Goal: Information Seeking & Learning: Compare options

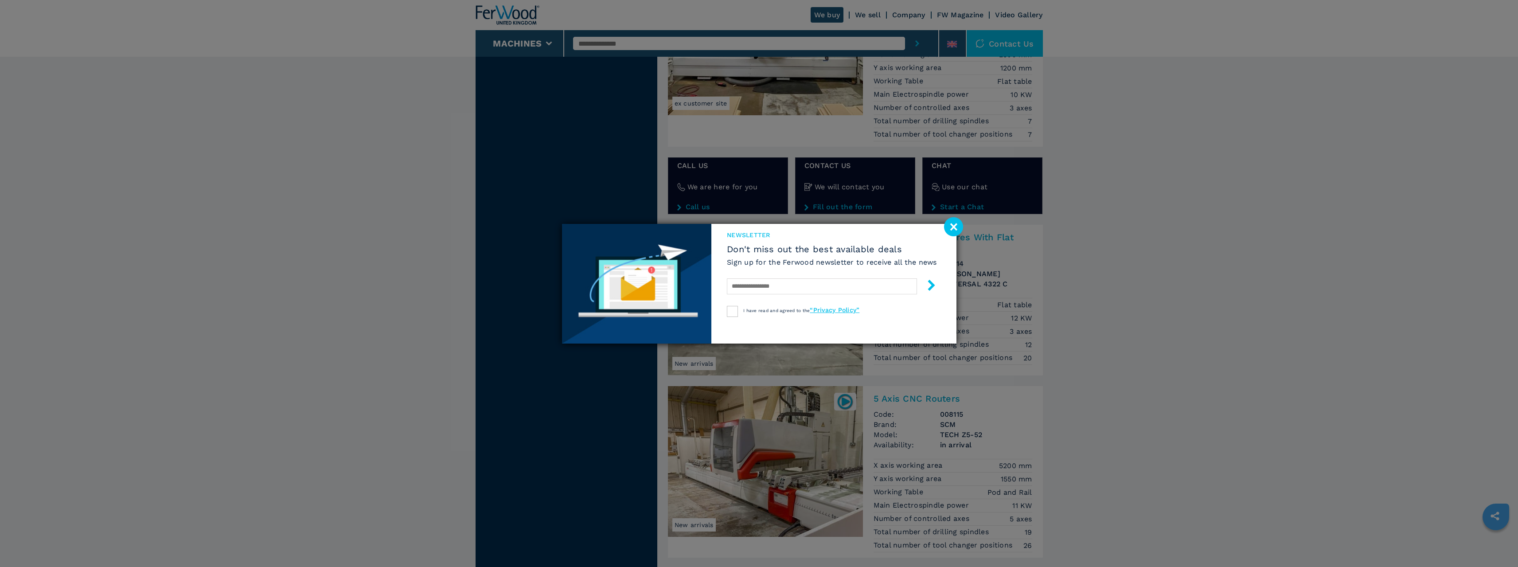
scroll to position [1551, 0]
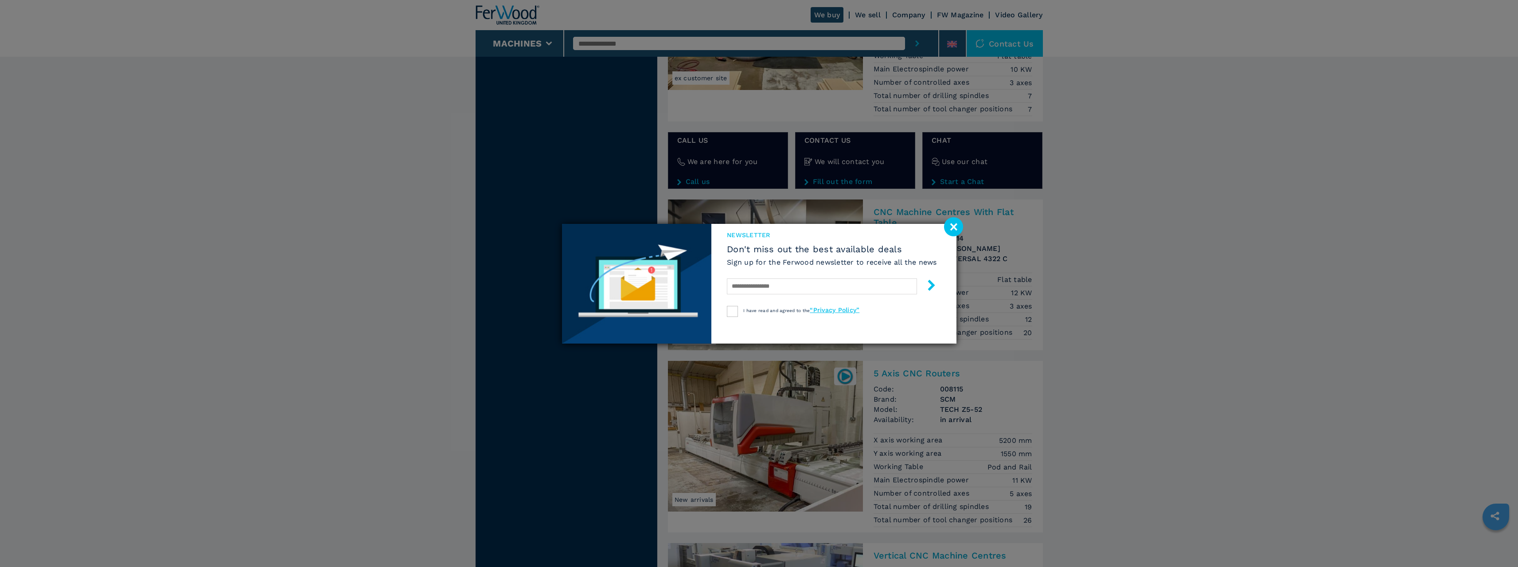
click at [952, 225] on image at bounding box center [953, 226] width 19 height 19
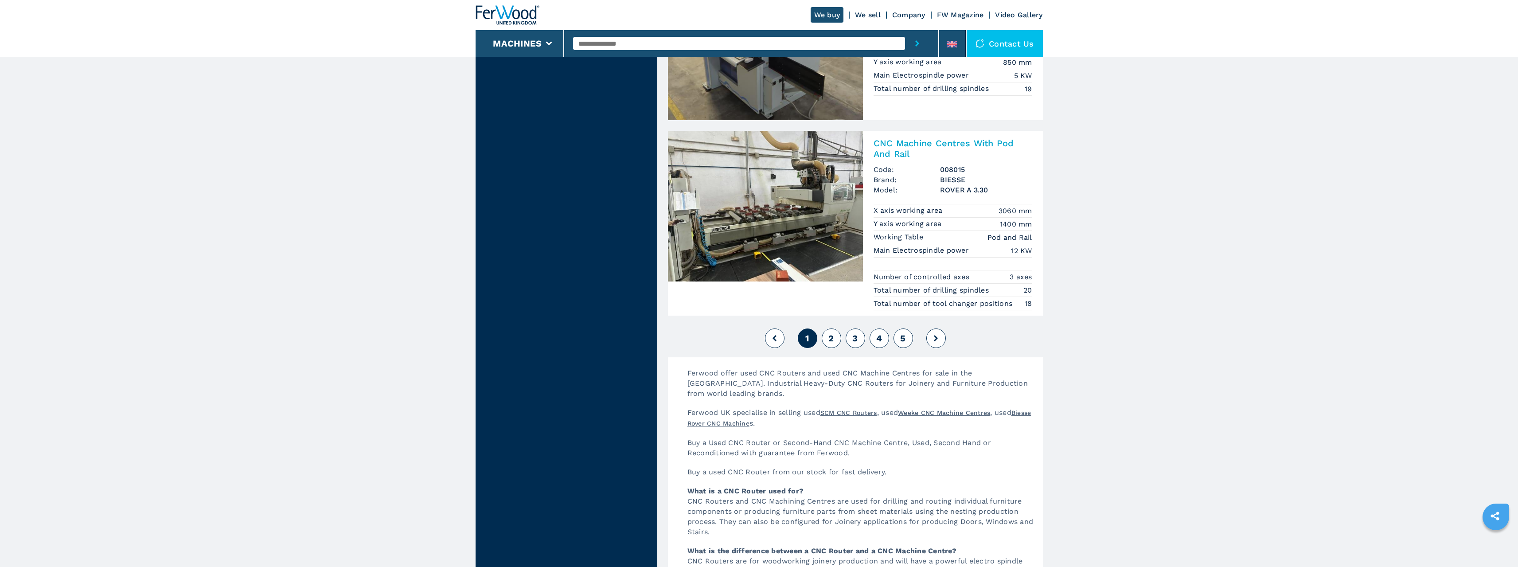
scroll to position [2171, 0]
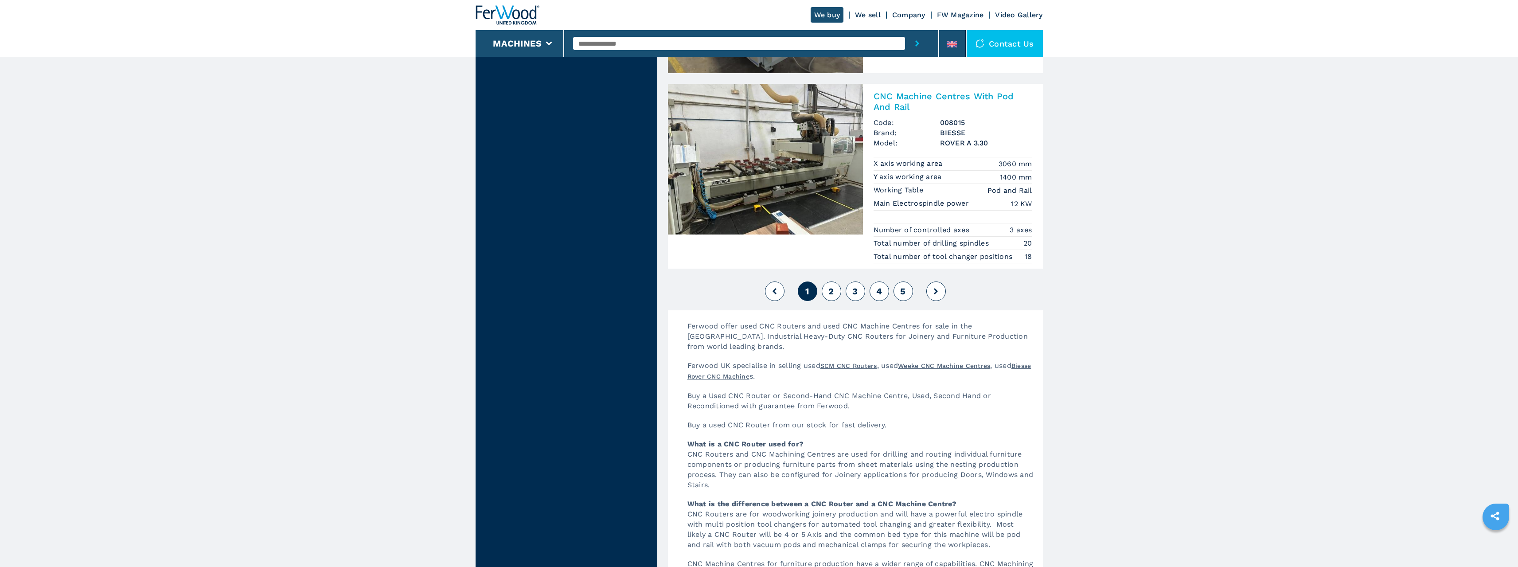
click at [833, 297] on button "2" at bounding box center [831, 290] width 19 height 19
click at [829, 294] on span "2" at bounding box center [830, 291] width 5 height 11
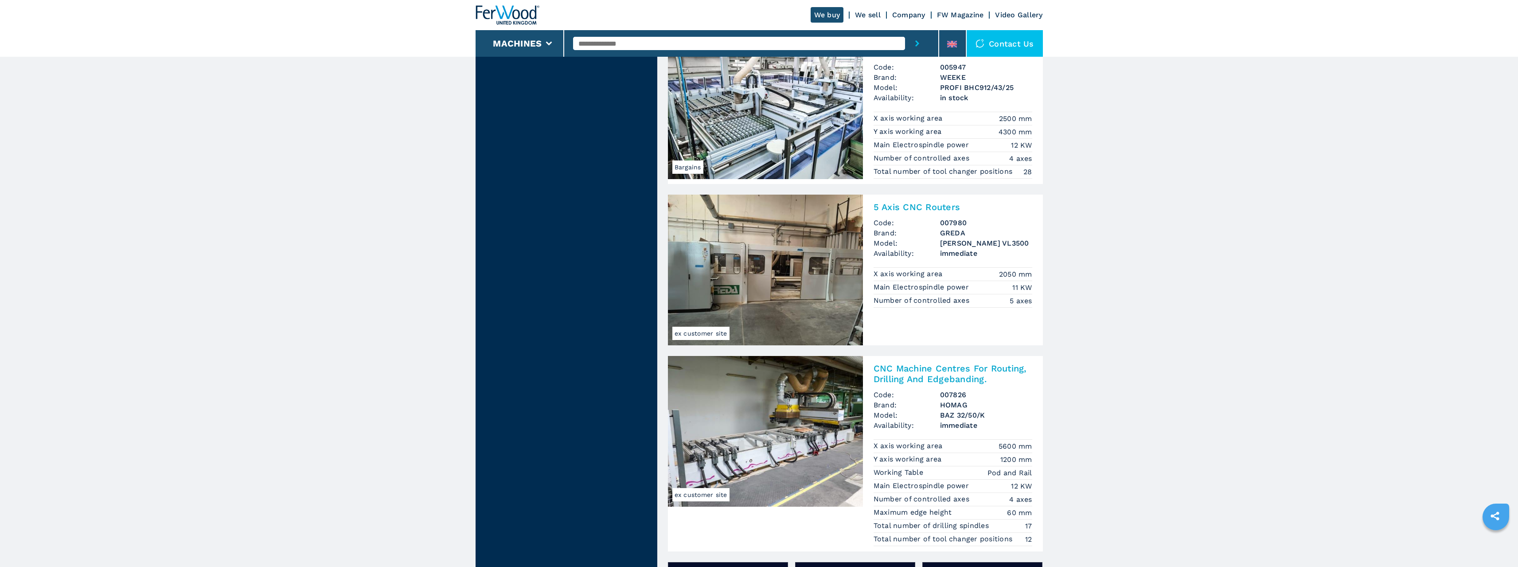
scroll to position [1063, 0]
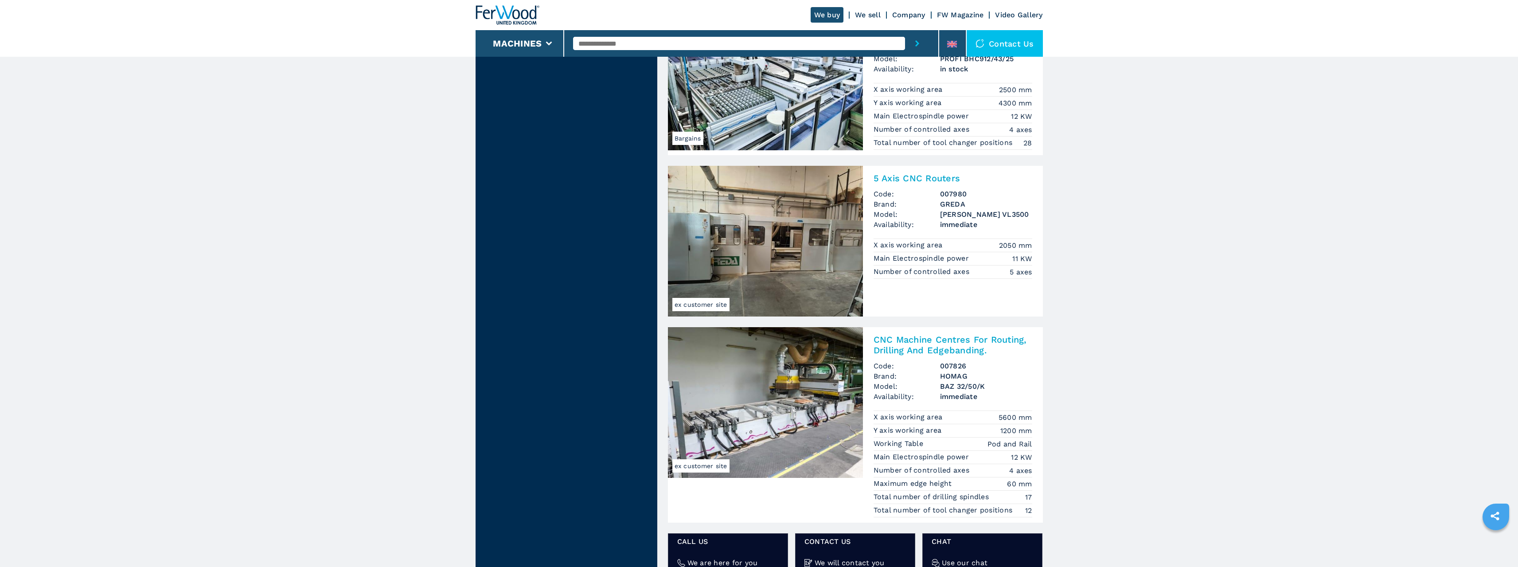
click at [767, 218] on img at bounding box center [765, 241] width 195 height 151
click at [902, 176] on h2 "5 Axis CNC Routers" at bounding box center [952, 178] width 159 height 11
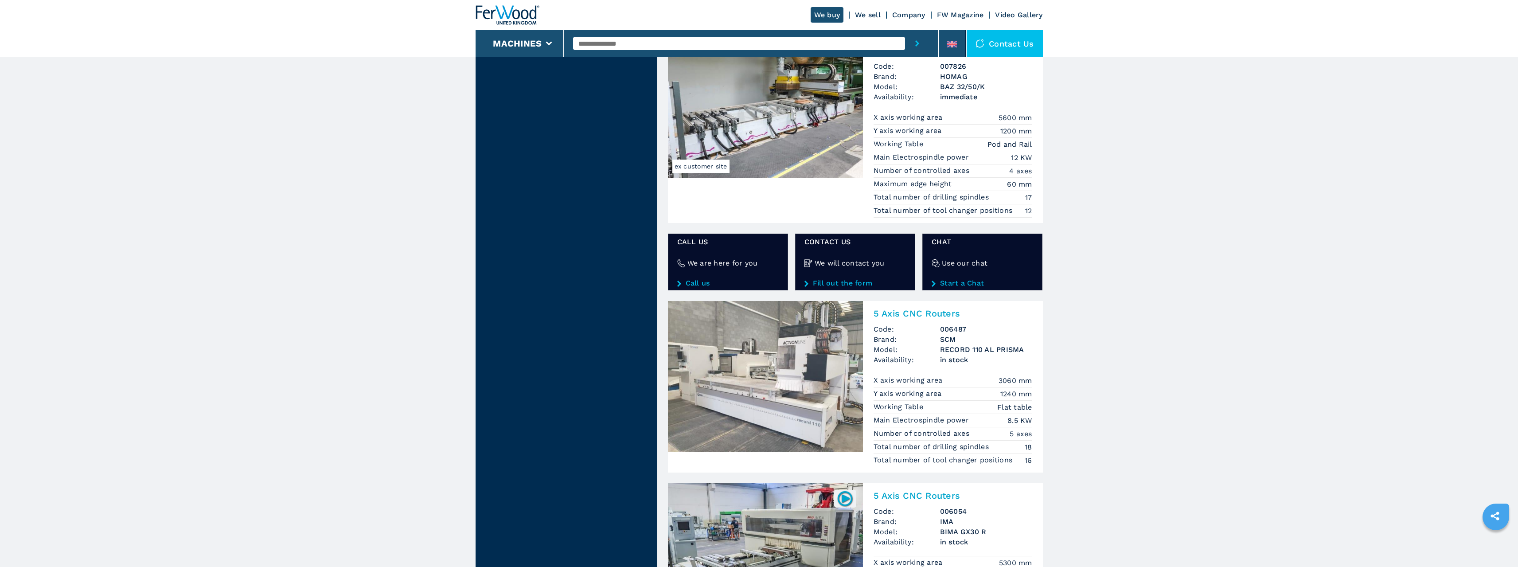
scroll to position [1551, 0]
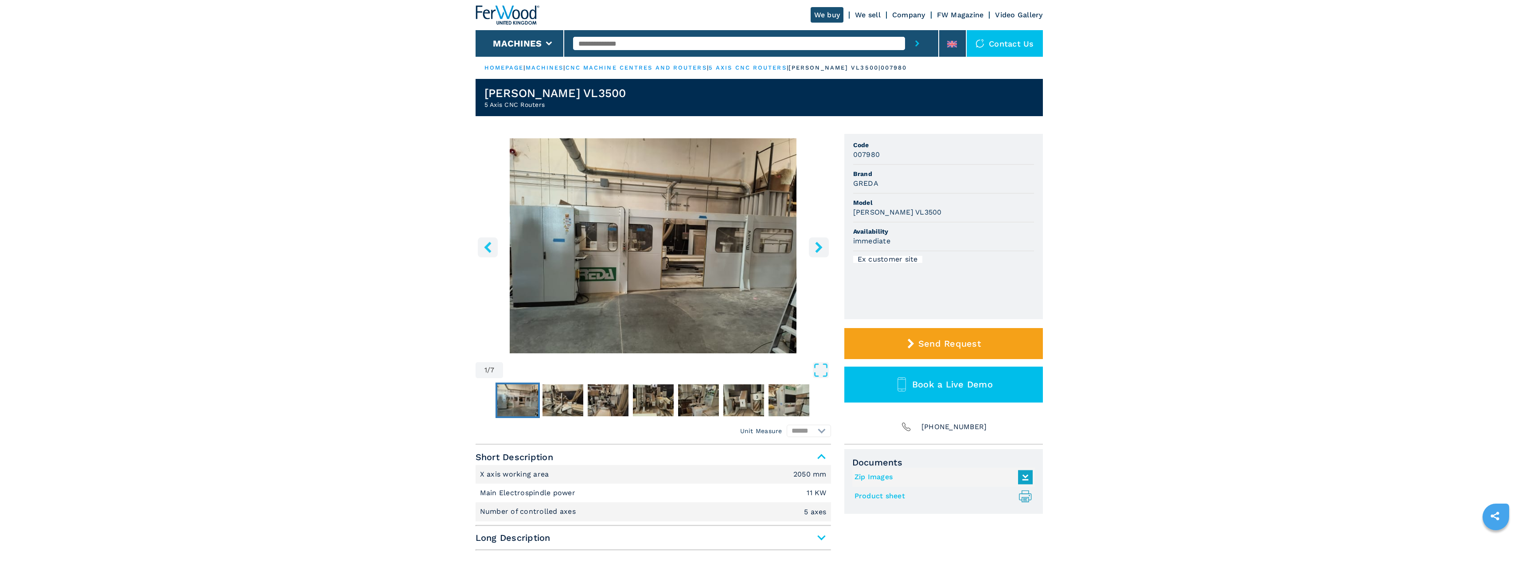
click at [819, 243] on icon "right-button" at bounding box center [818, 246] width 11 height 11
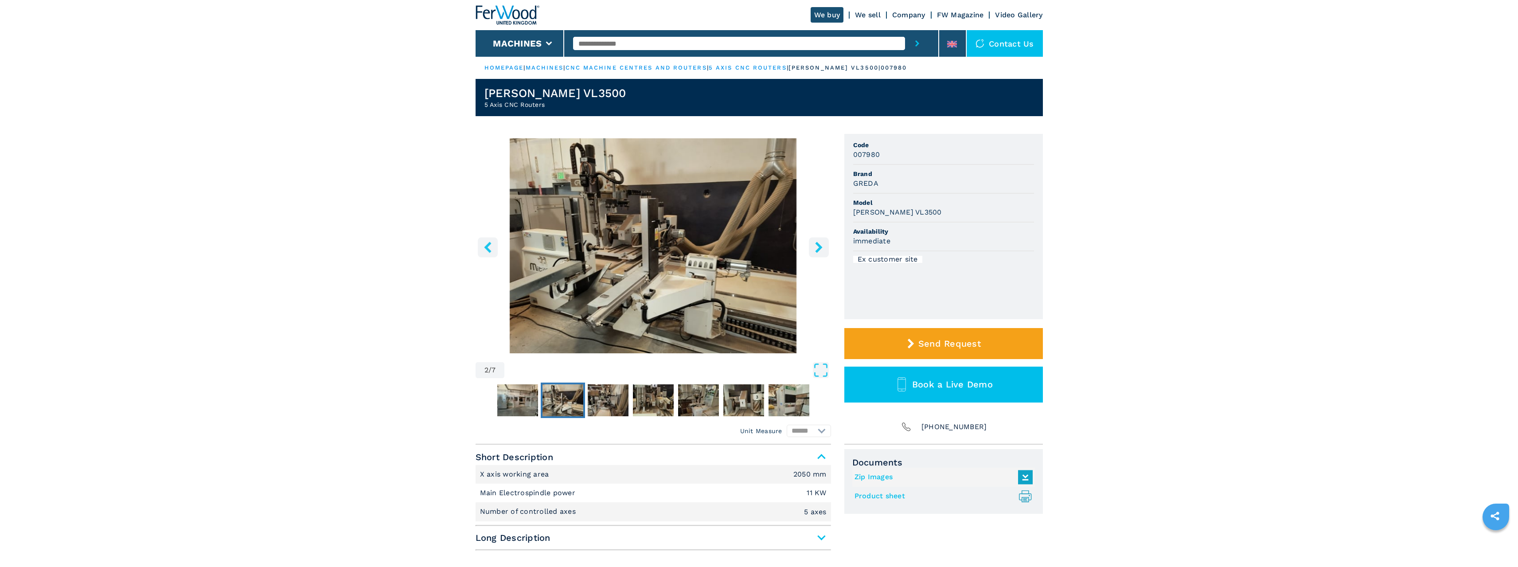
click at [819, 243] on icon "right-button" at bounding box center [818, 246] width 11 height 11
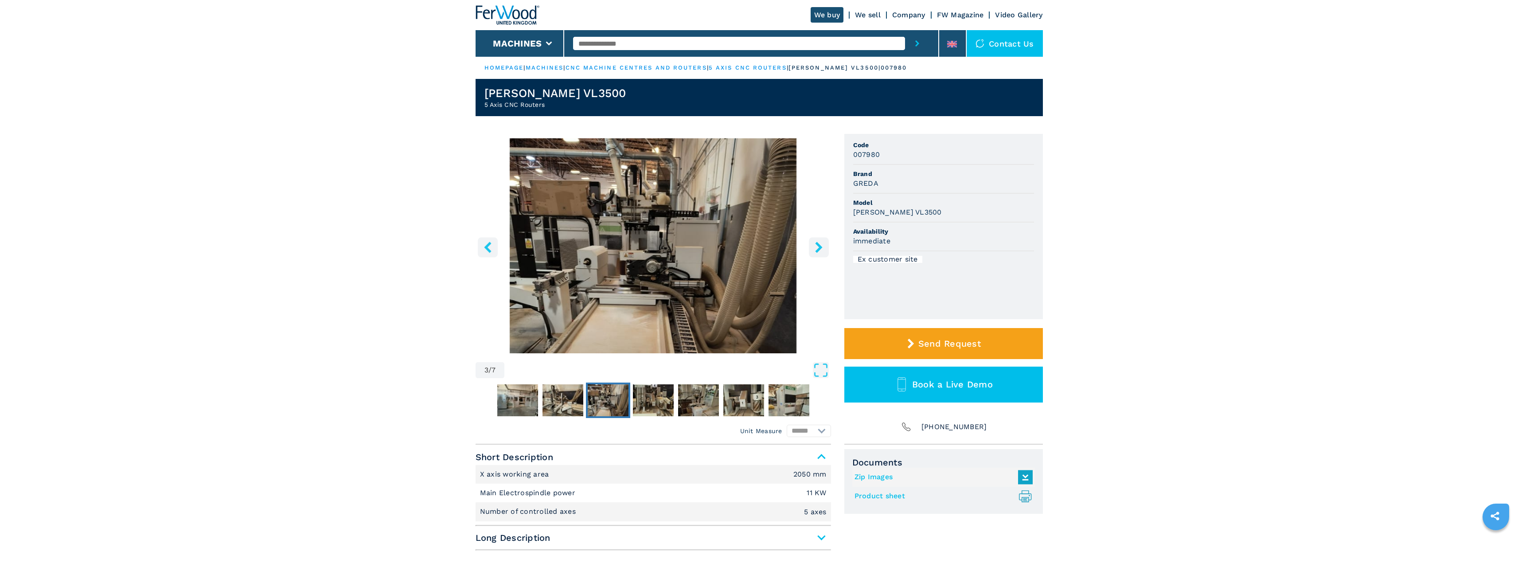
click at [819, 243] on icon "right-button" at bounding box center [818, 246] width 11 height 11
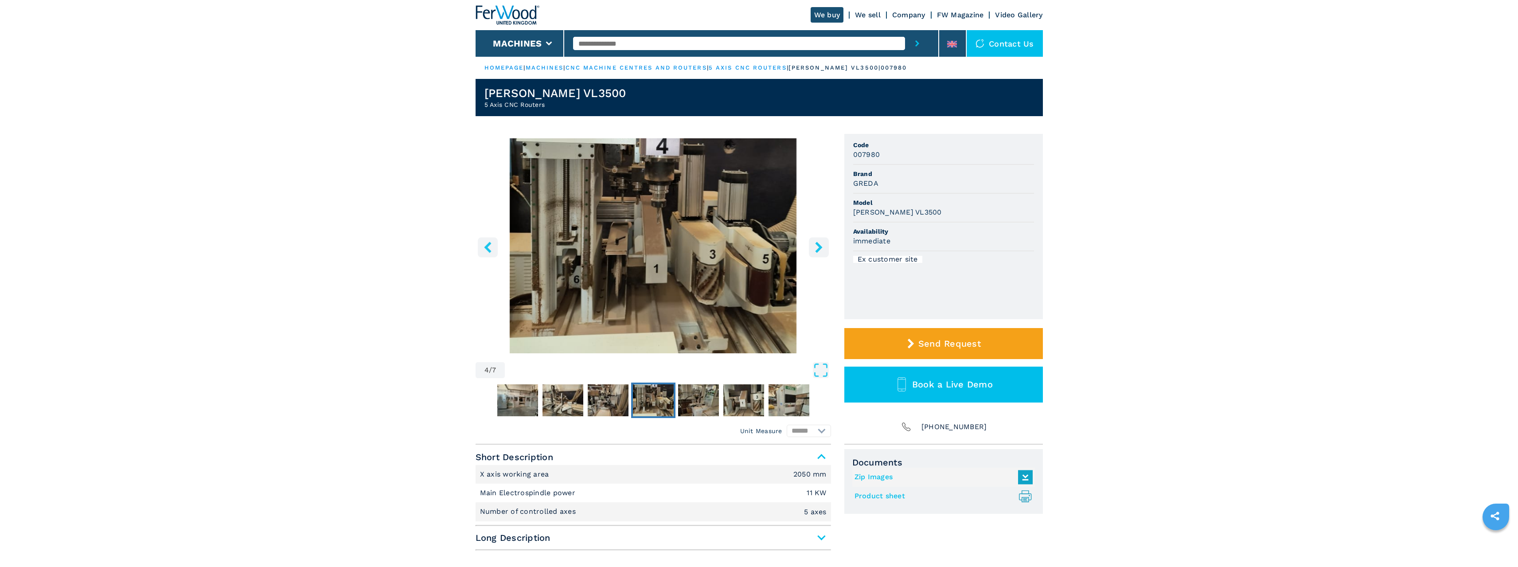
click at [819, 243] on icon "right-button" at bounding box center [818, 246] width 11 height 11
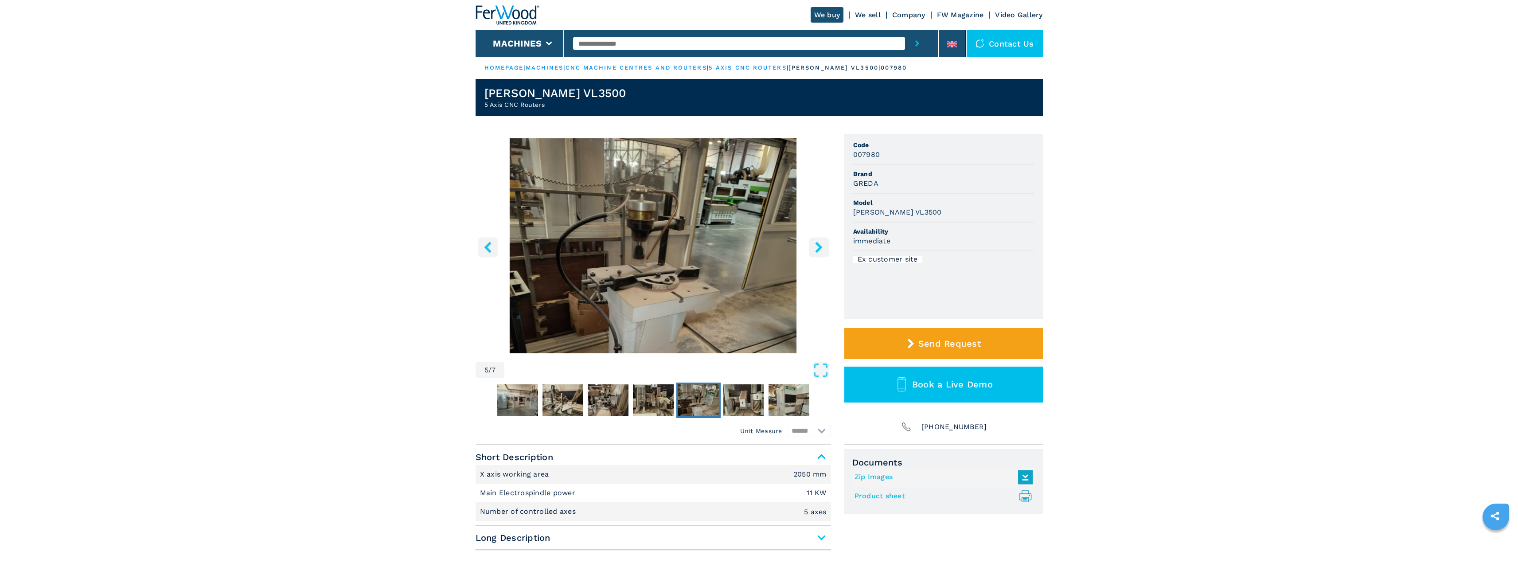
click at [819, 243] on icon "right-button" at bounding box center [818, 246] width 11 height 11
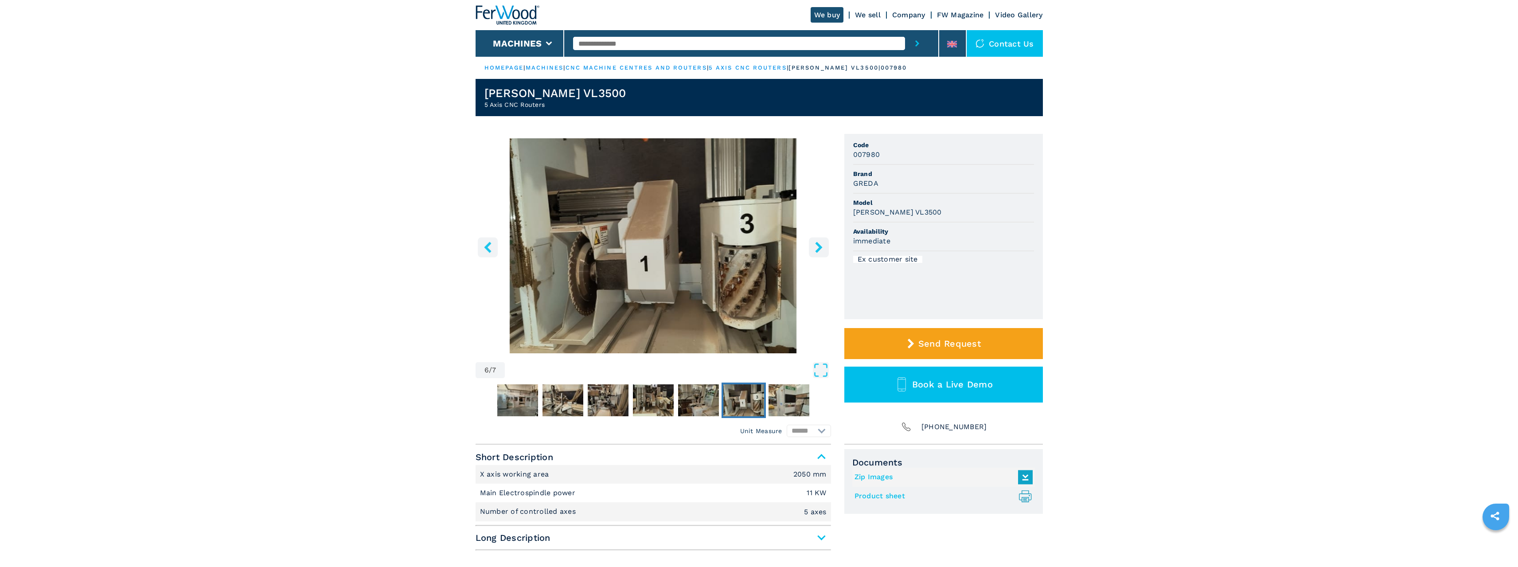
click at [819, 243] on icon "right-button" at bounding box center [818, 246] width 11 height 11
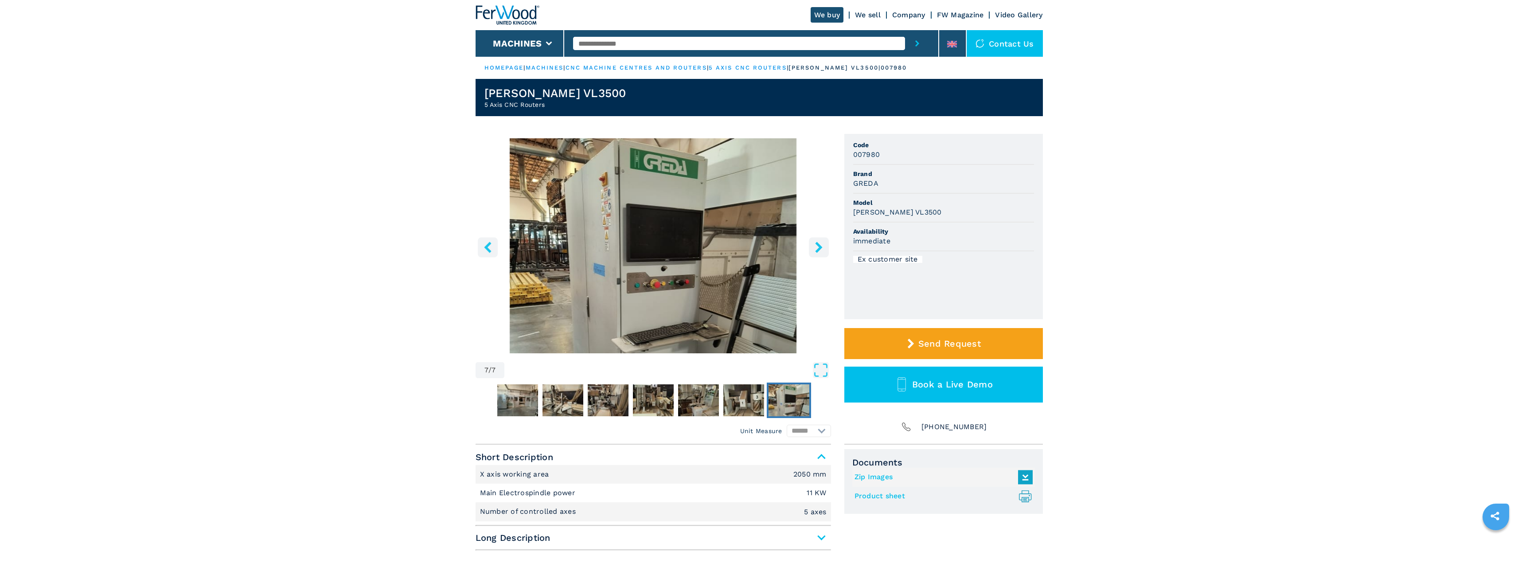
click at [819, 243] on icon "right-button" at bounding box center [818, 246] width 11 height 11
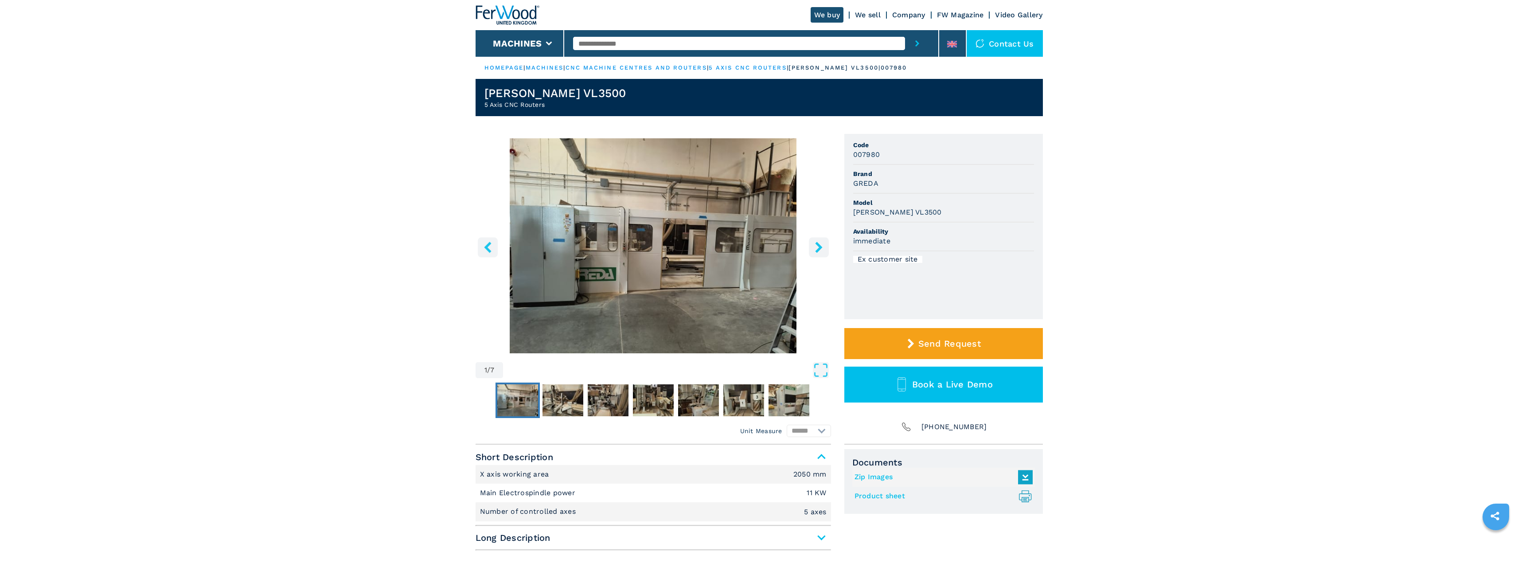
click at [819, 243] on icon "right-button" at bounding box center [818, 246] width 11 height 11
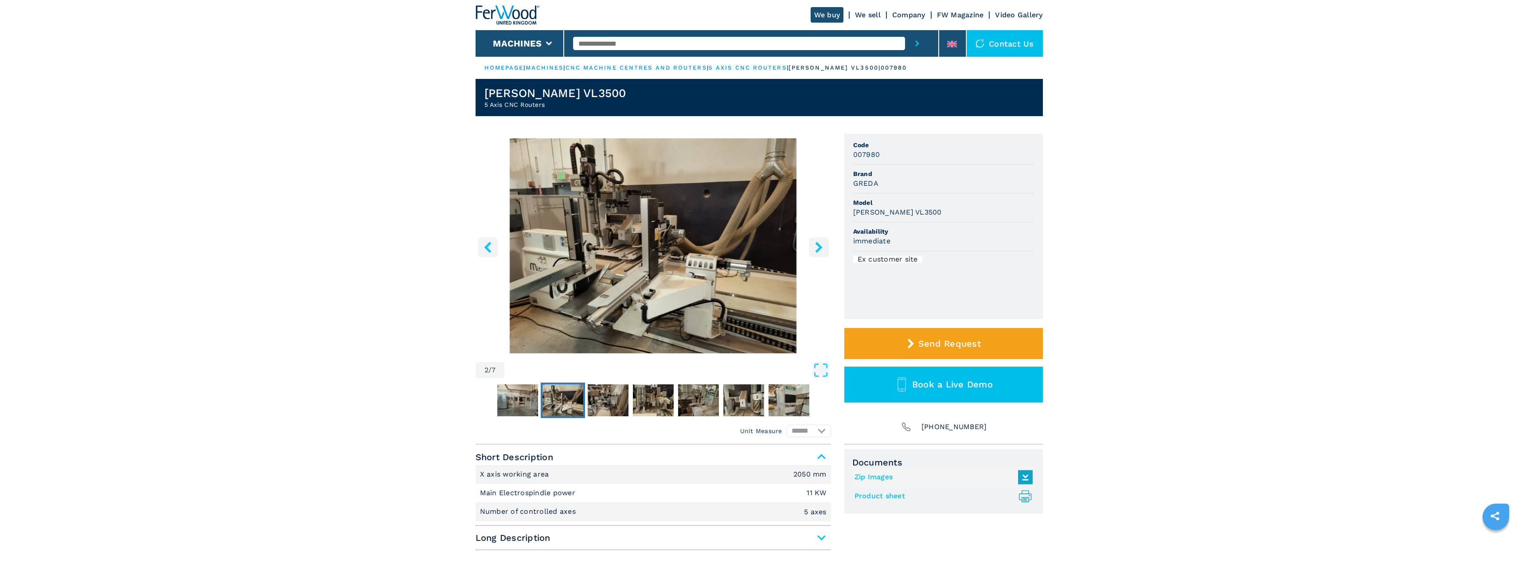
click at [819, 243] on icon "right-button" at bounding box center [818, 246] width 11 height 11
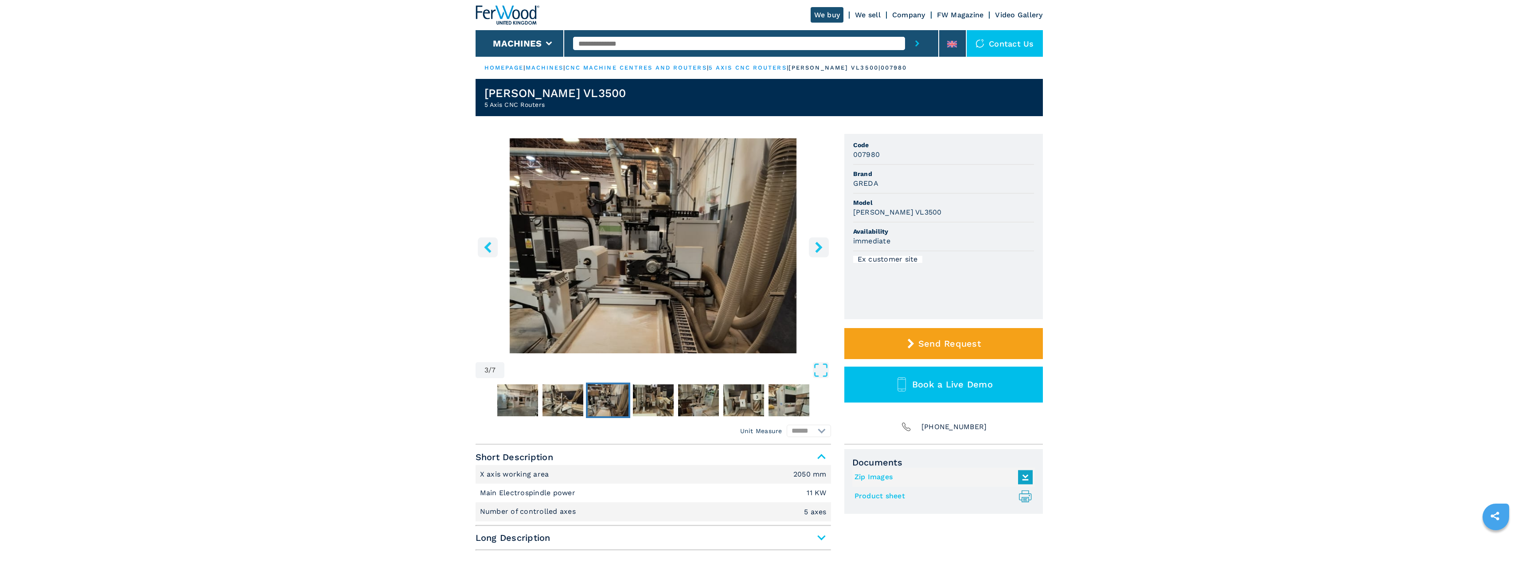
click at [819, 243] on icon "right-button" at bounding box center [818, 246] width 11 height 11
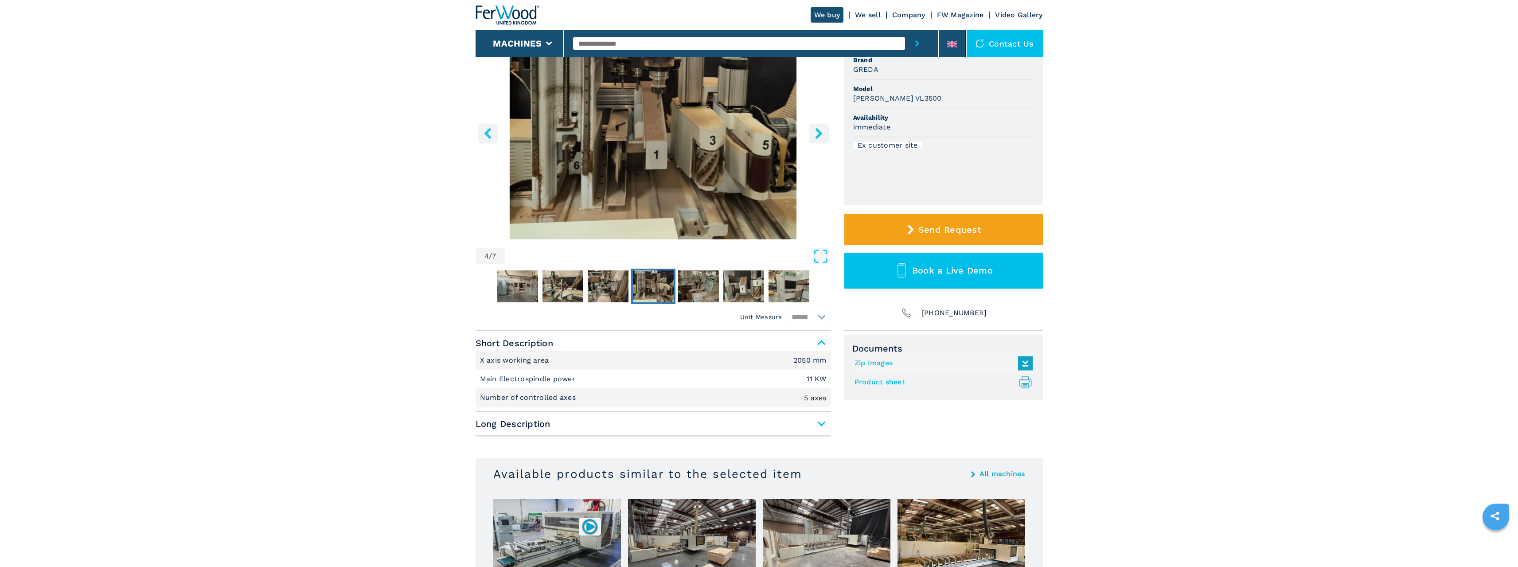
scroll to position [89, 0]
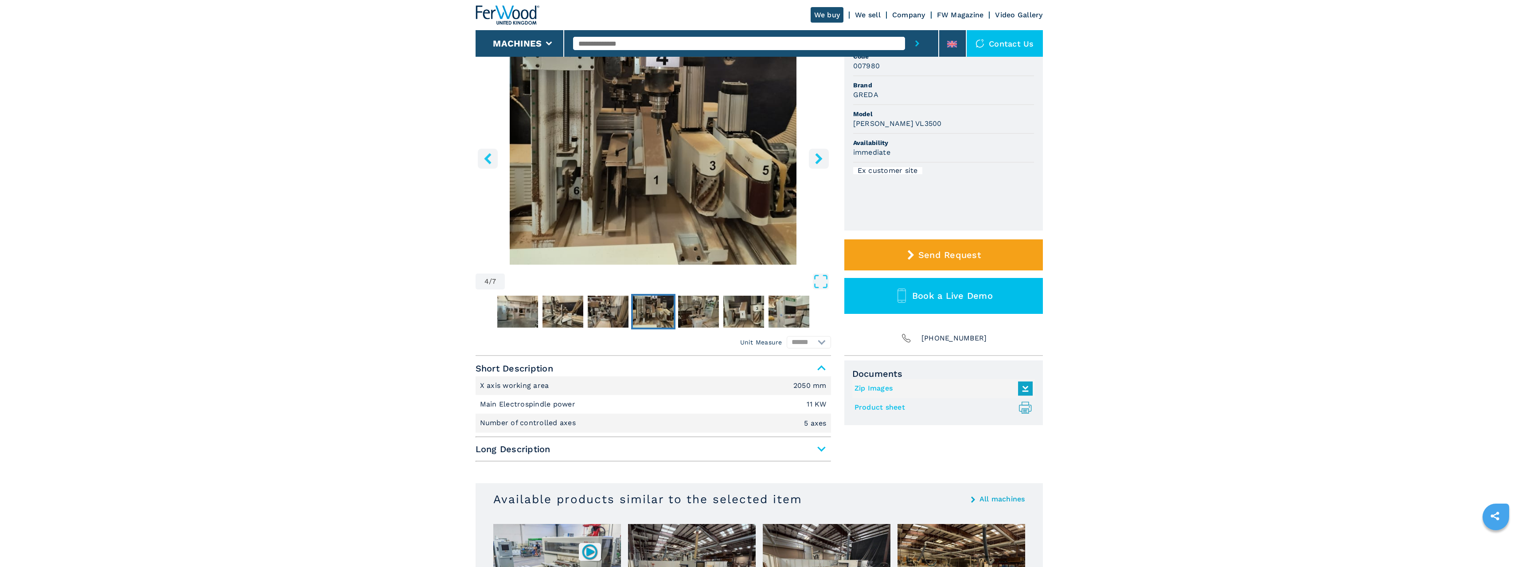
click at [803, 446] on span "Long Description" at bounding box center [652, 449] width 355 height 16
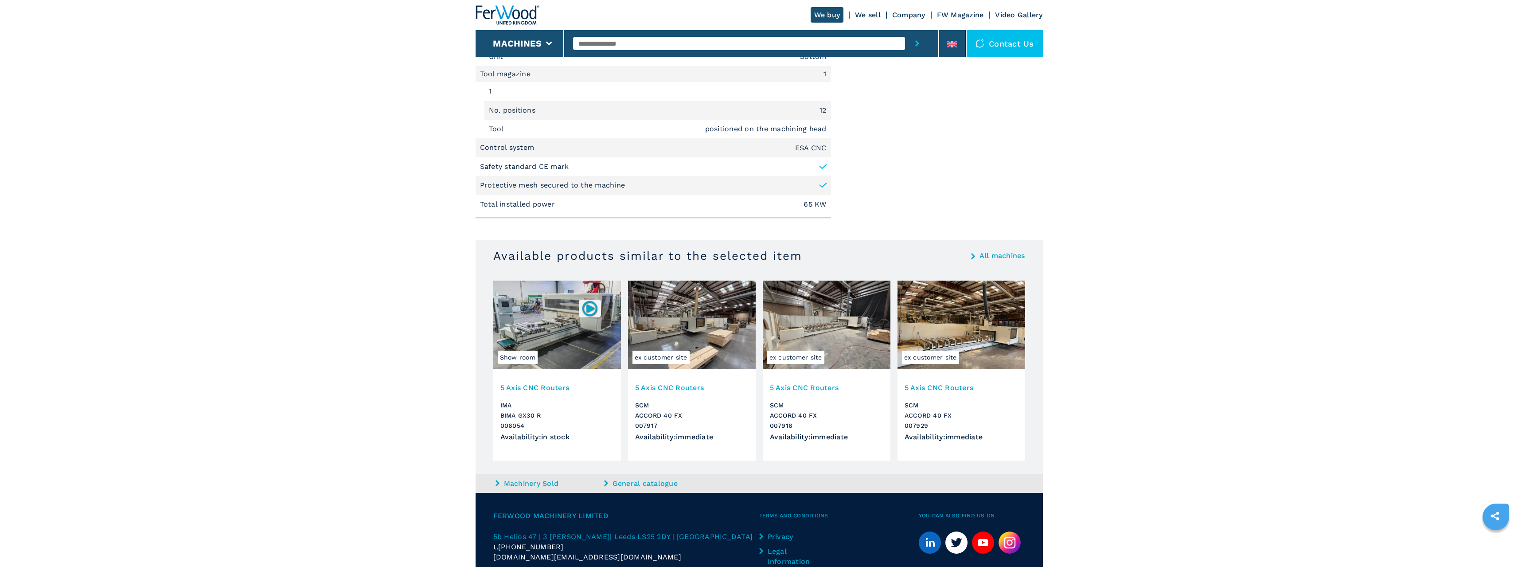
scroll to position [931, 0]
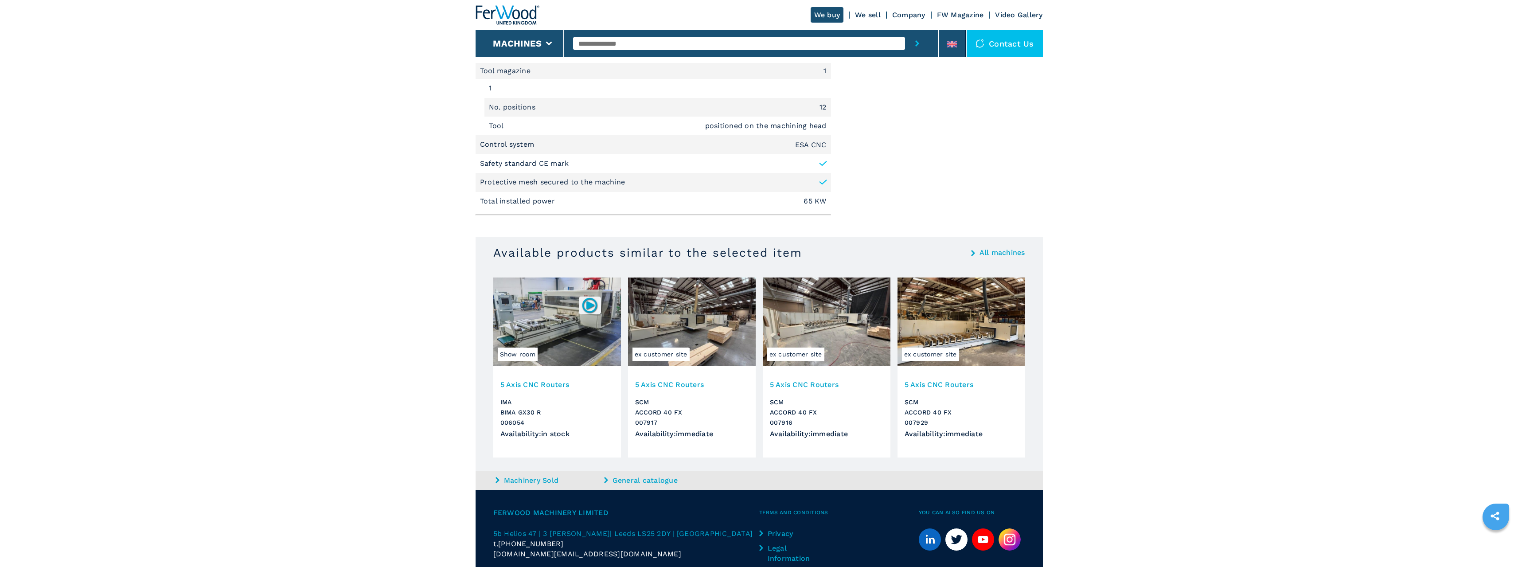
click at [692, 320] on img at bounding box center [692, 321] width 128 height 89
click at [670, 383] on h3 "5 Axis CNC Routers" at bounding box center [691, 384] width 113 height 10
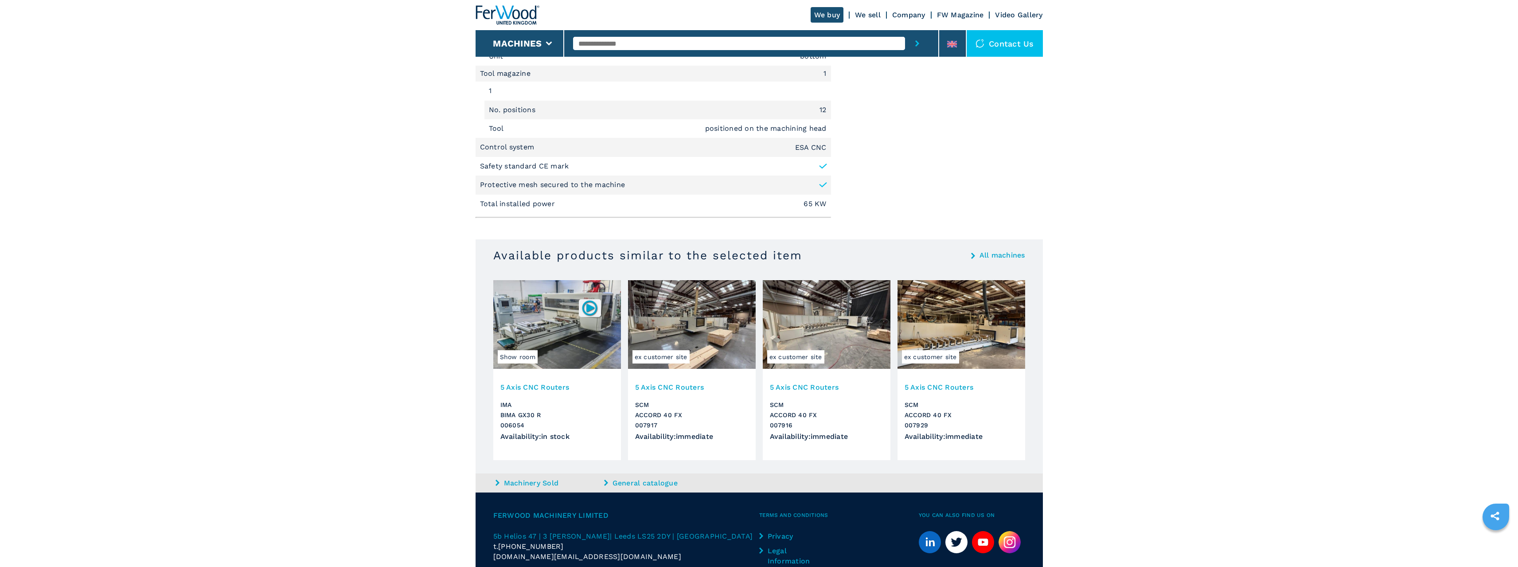
scroll to position [896, 0]
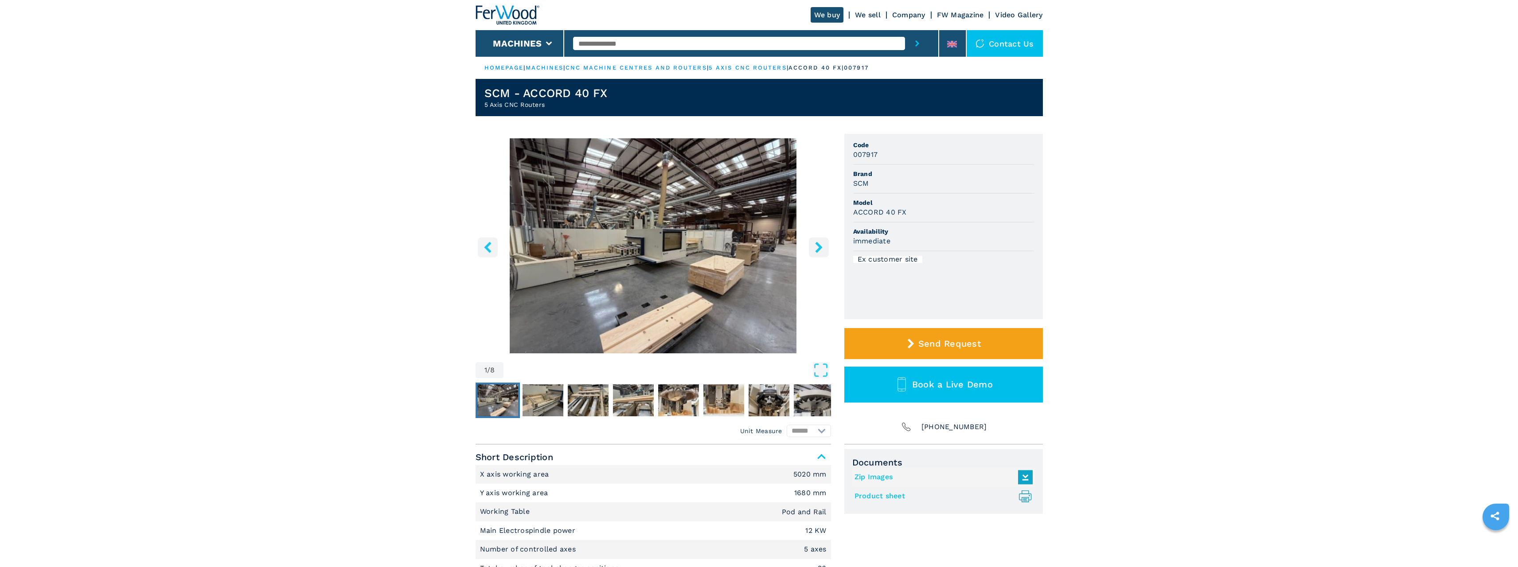
click at [651, 242] on img "Go to Slide 1" at bounding box center [652, 245] width 355 height 215
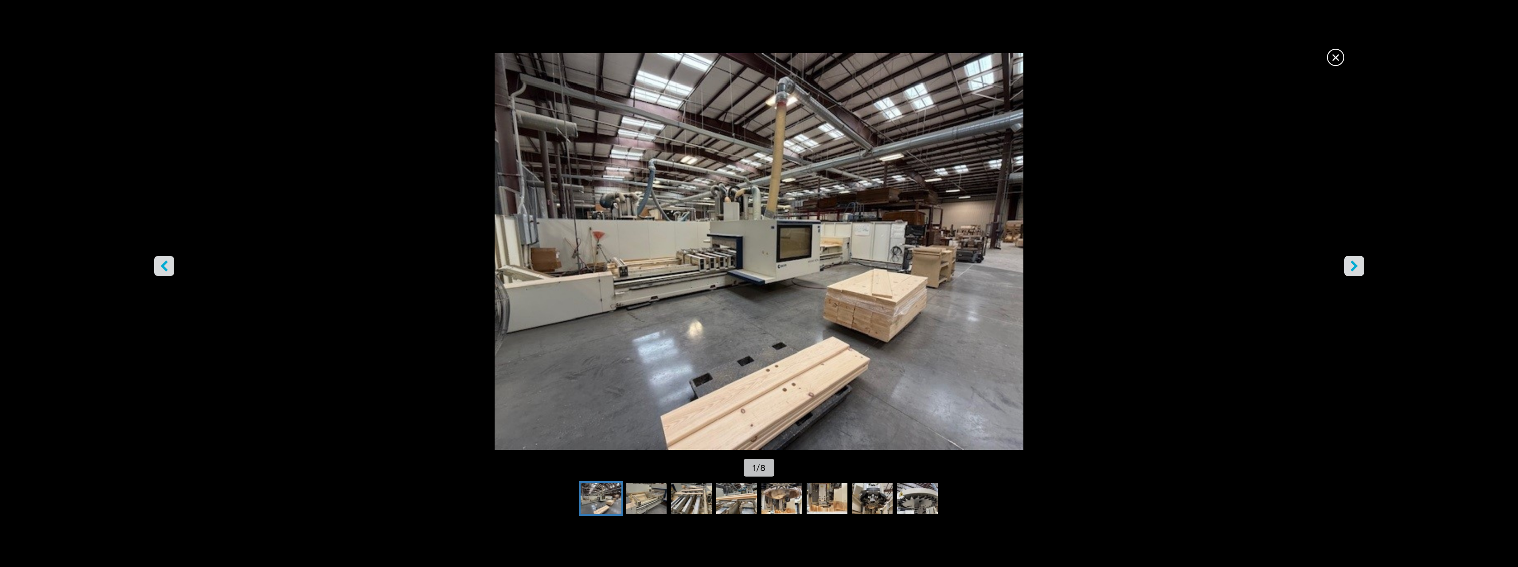
click at [1362, 261] on button "right-button" at bounding box center [1354, 266] width 20 height 20
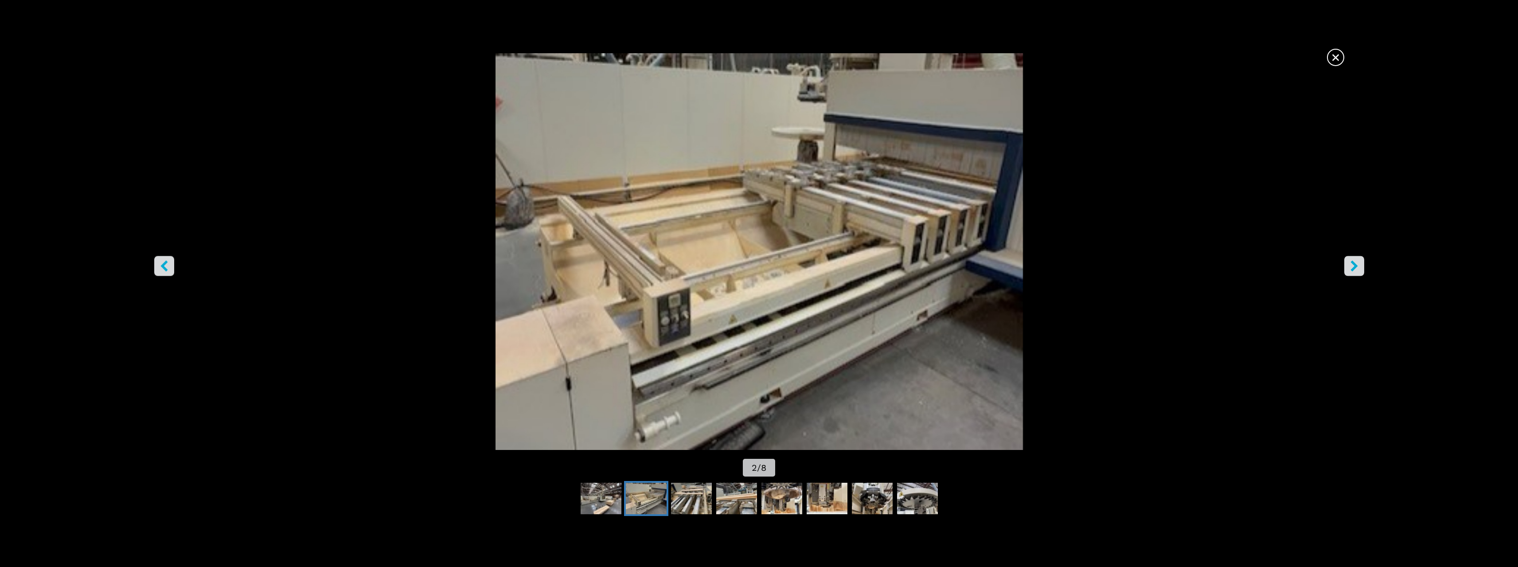
click at [1362, 261] on button "right-button" at bounding box center [1354, 266] width 20 height 20
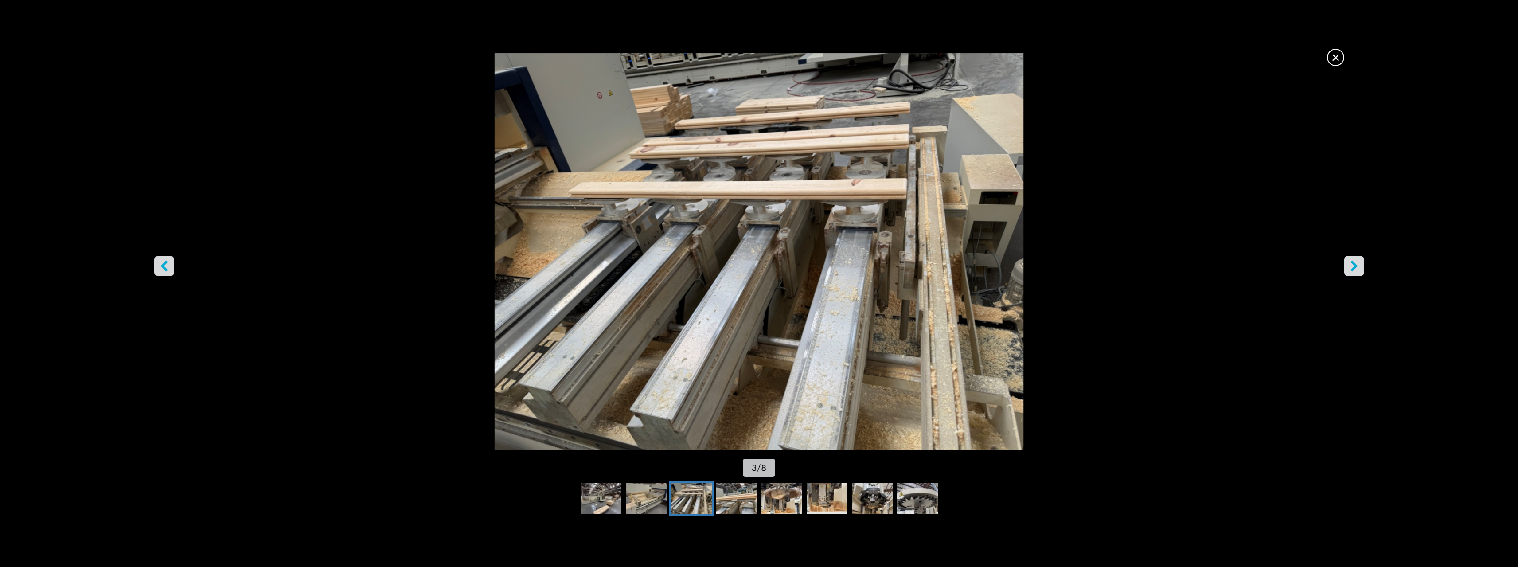
click at [1362, 261] on button "right-button" at bounding box center [1354, 266] width 20 height 20
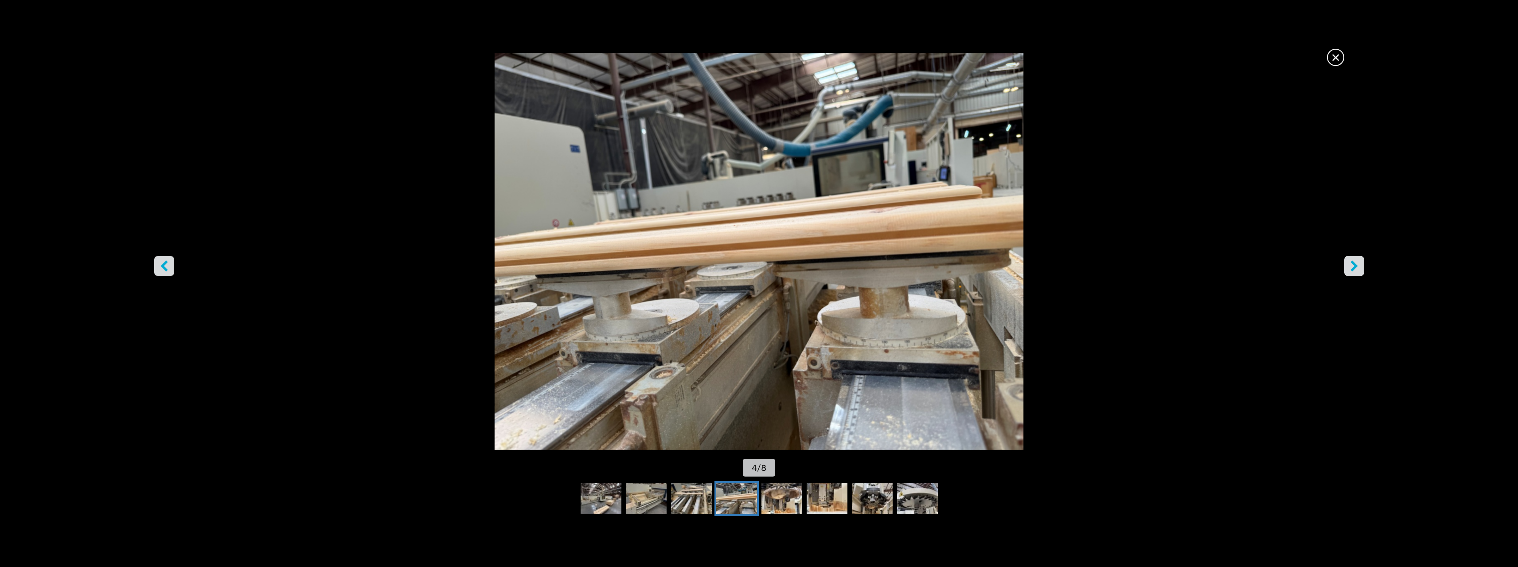
click at [1362, 261] on button "right-button" at bounding box center [1354, 266] width 20 height 20
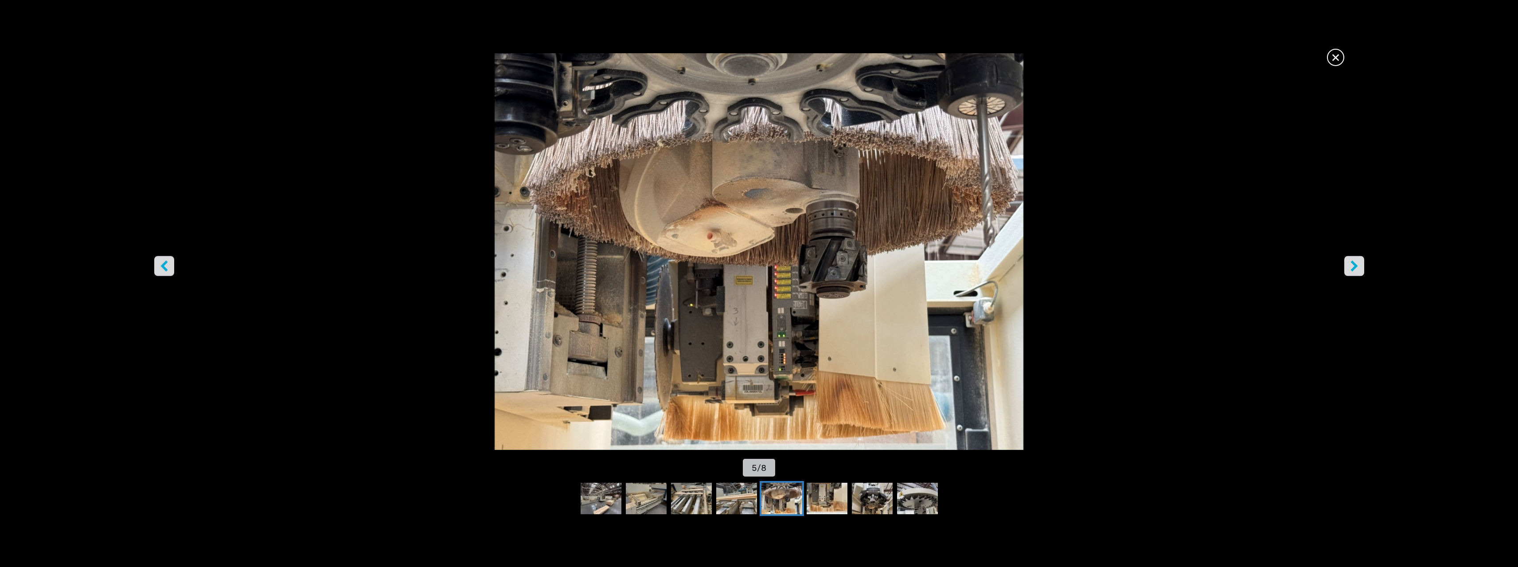
click at [1362, 261] on button "right-button" at bounding box center [1354, 266] width 20 height 20
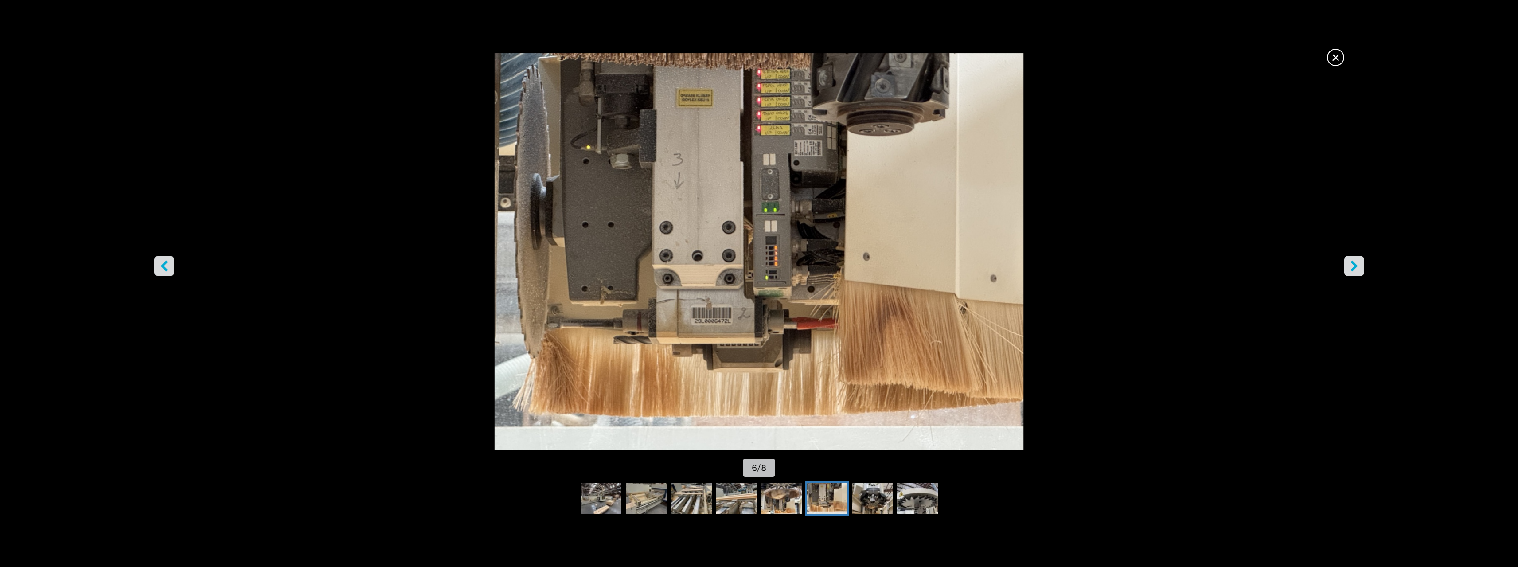
click at [1362, 261] on button "right-button" at bounding box center [1354, 266] width 20 height 20
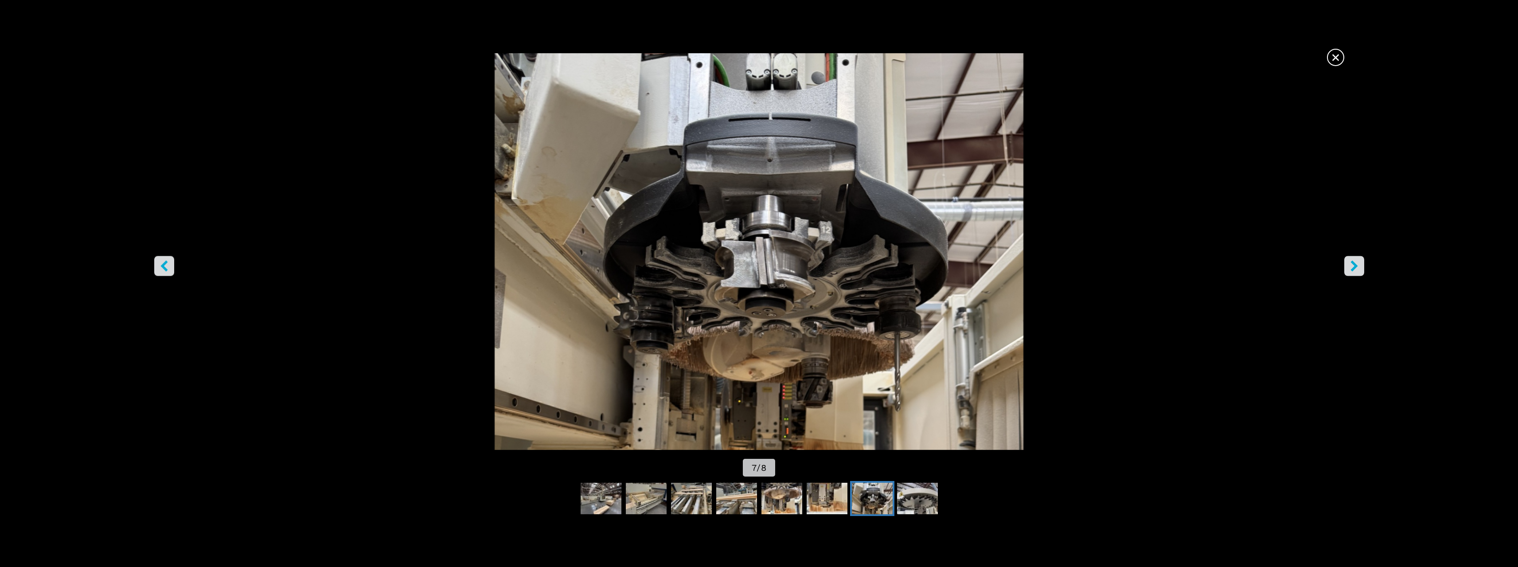
click at [1362, 261] on button "right-button" at bounding box center [1354, 266] width 20 height 20
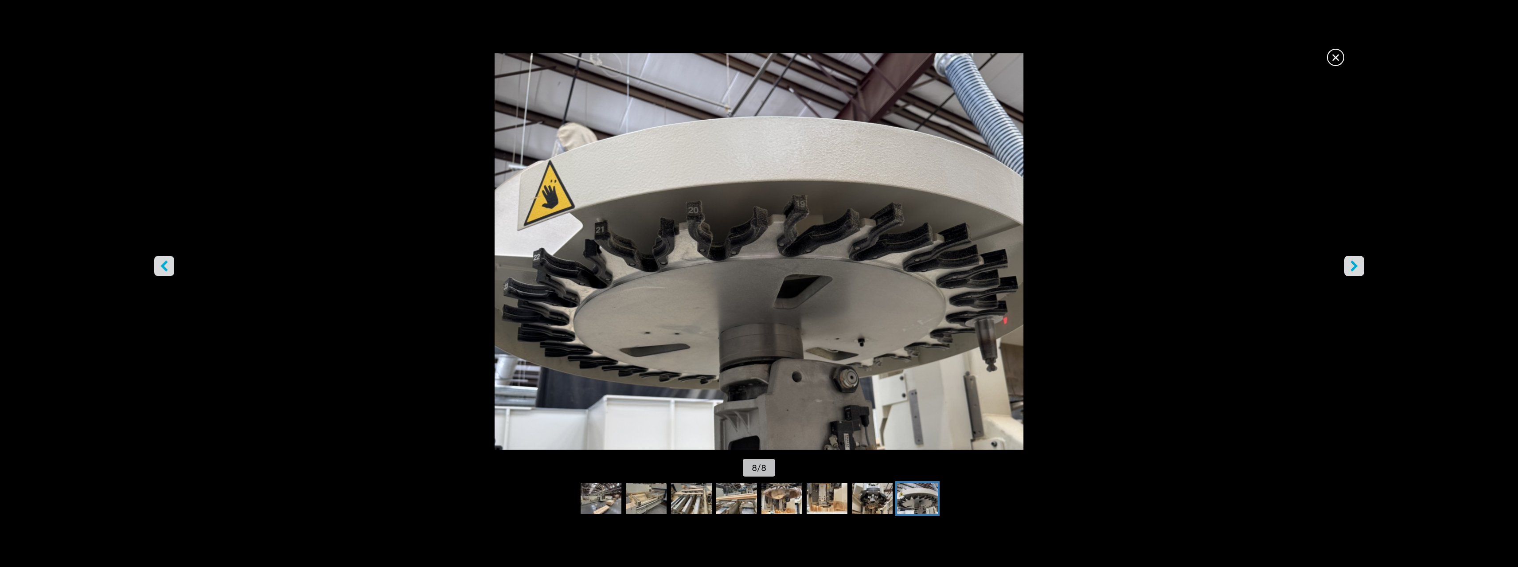
click at [1362, 261] on button "right-button" at bounding box center [1354, 266] width 20 height 20
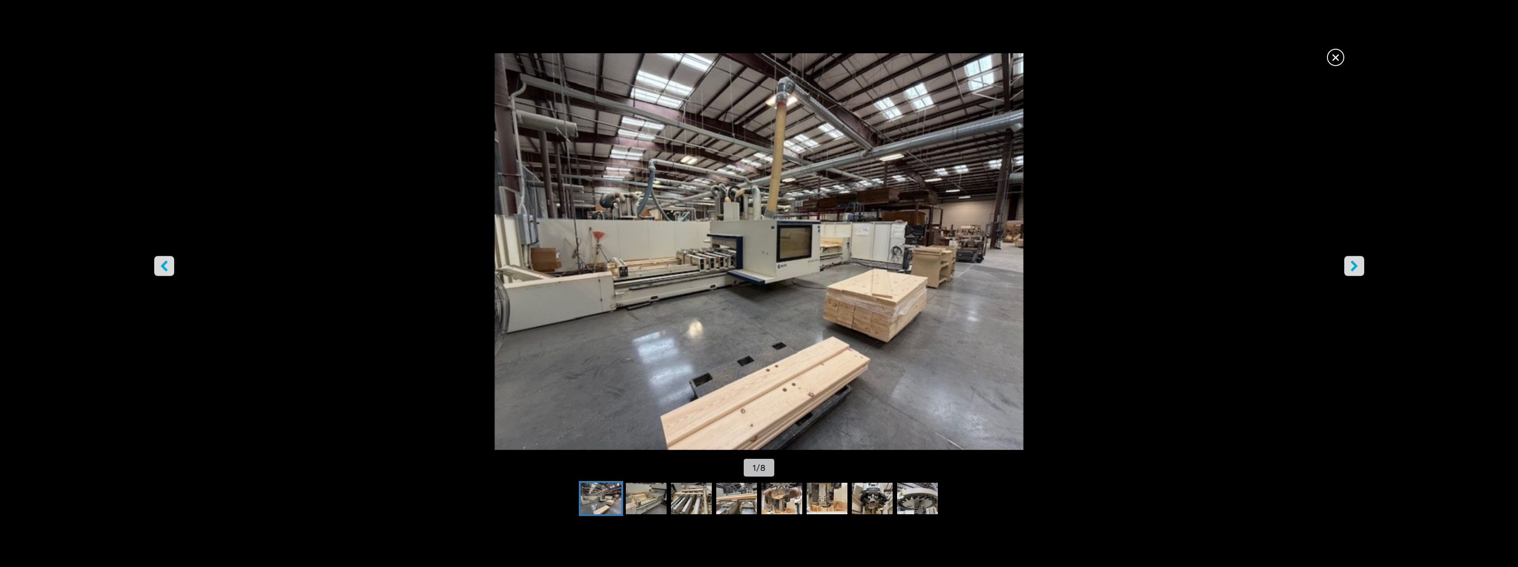
click at [1362, 261] on button "right-button" at bounding box center [1354, 266] width 20 height 20
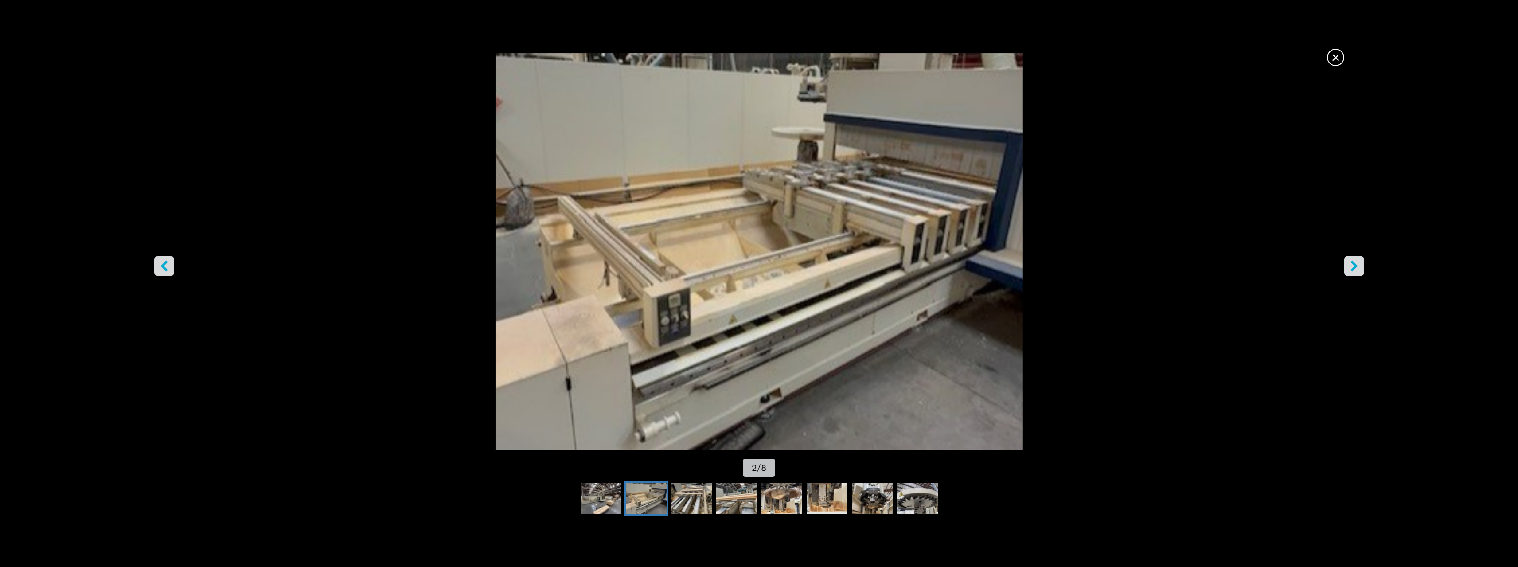
click at [1336, 56] on span "×" at bounding box center [1336, 56] width 16 height 16
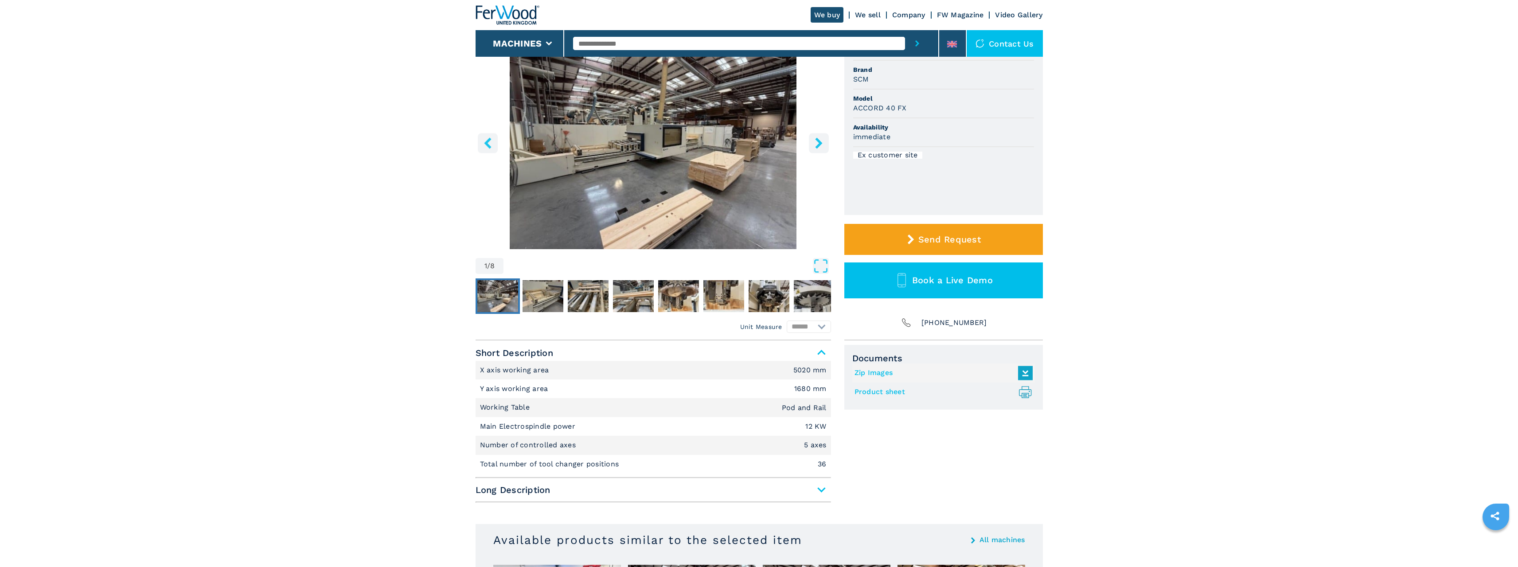
scroll to position [177, 0]
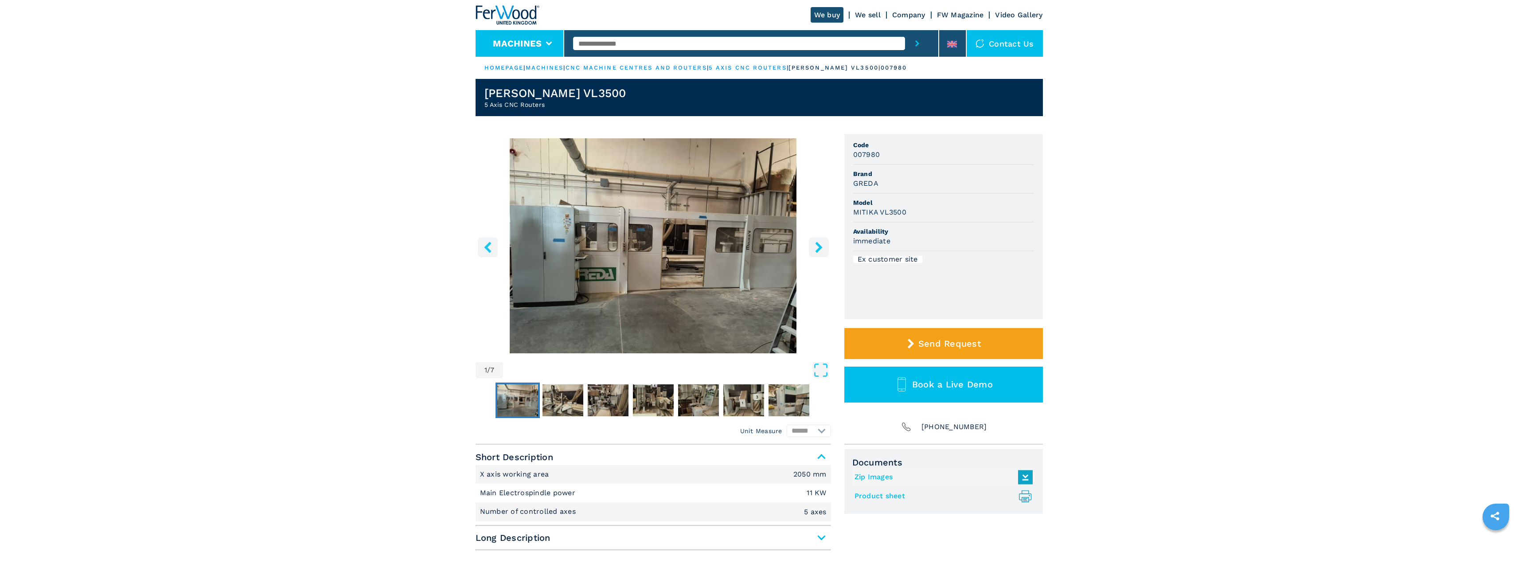
click at [555, 44] on li "Machines" at bounding box center [519, 43] width 89 height 27
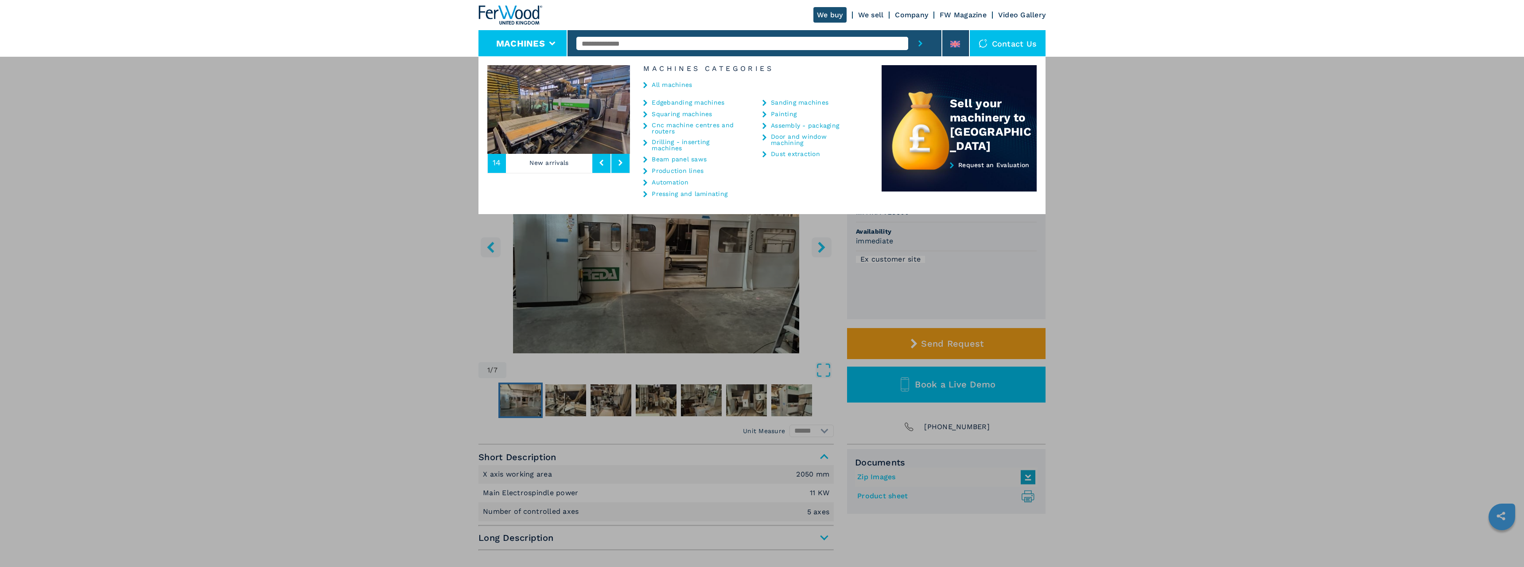
click at [674, 126] on link "Cnc machine centres and routers" at bounding box center [696, 128] width 89 height 12
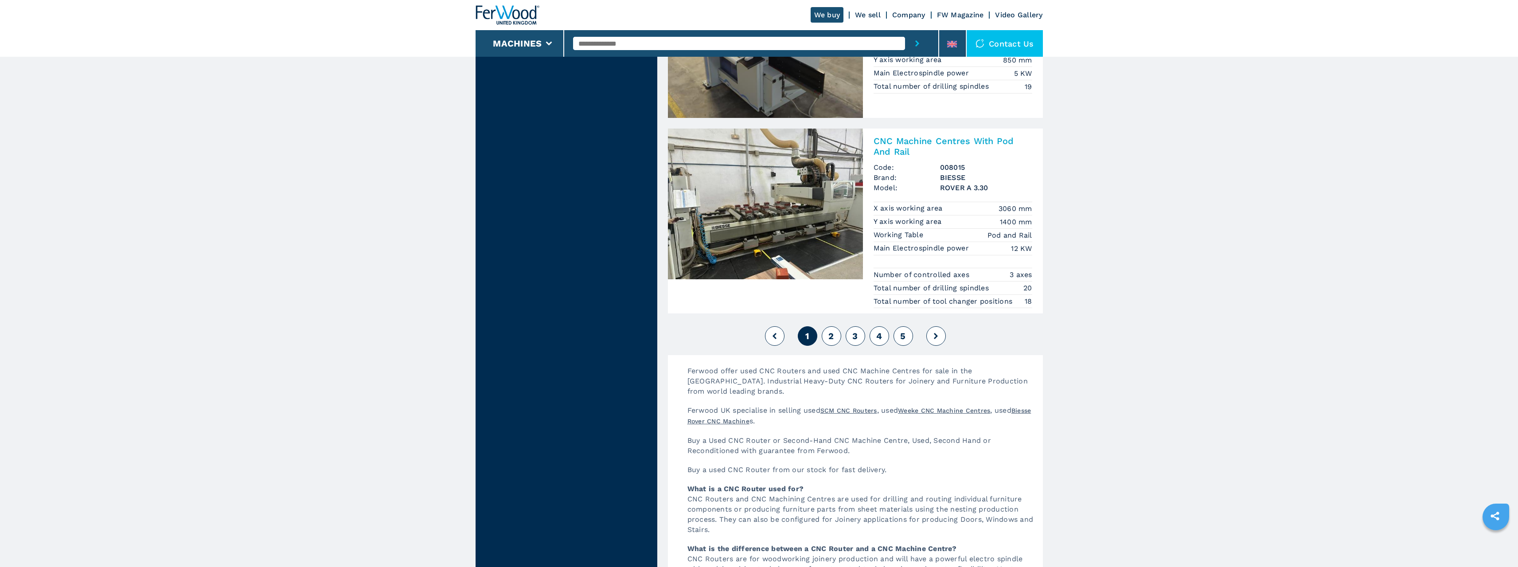
scroll to position [2127, 0]
click at [829, 333] on span "2" at bounding box center [830, 335] width 5 height 11
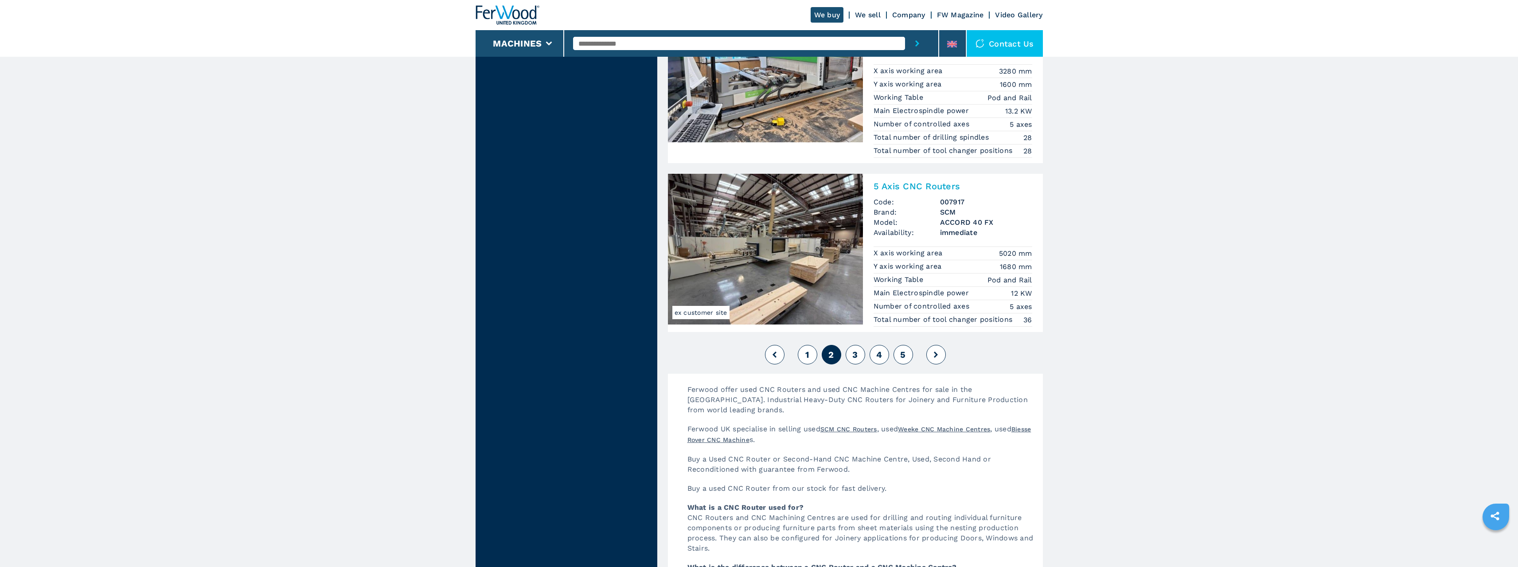
scroll to position [2038, 0]
click at [857, 353] on span "3" at bounding box center [854, 352] width 5 height 11
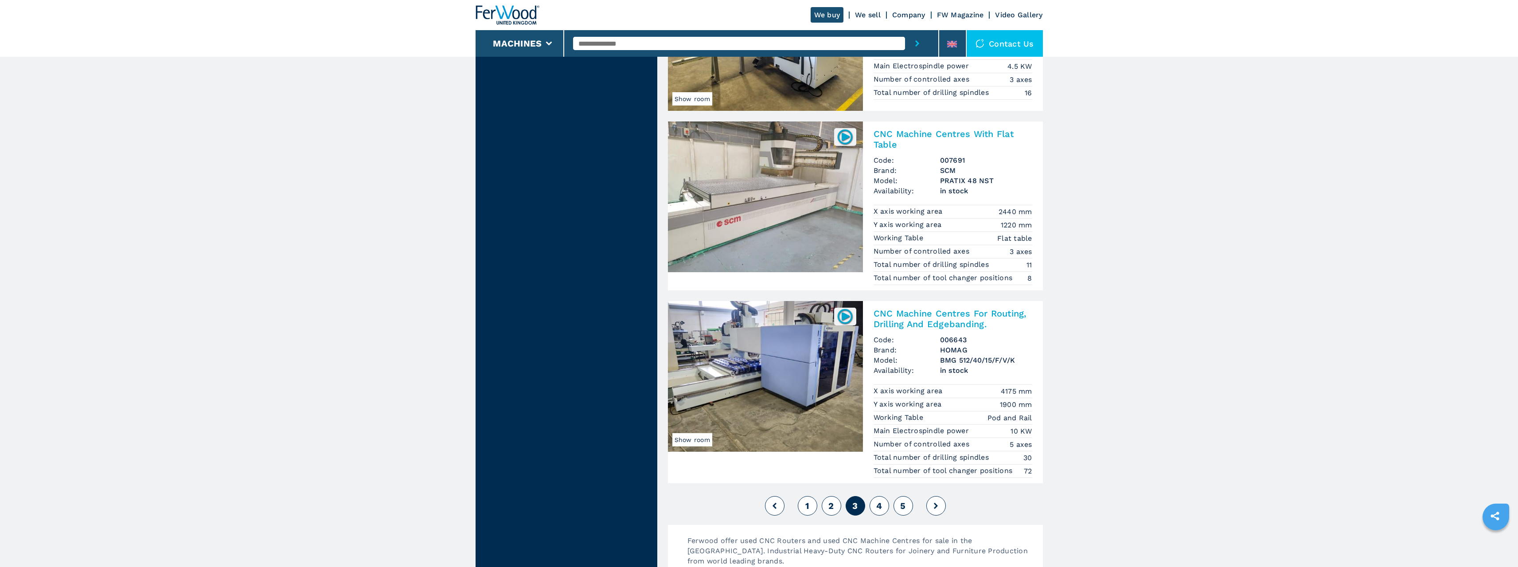
scroll to position [2083, 0]
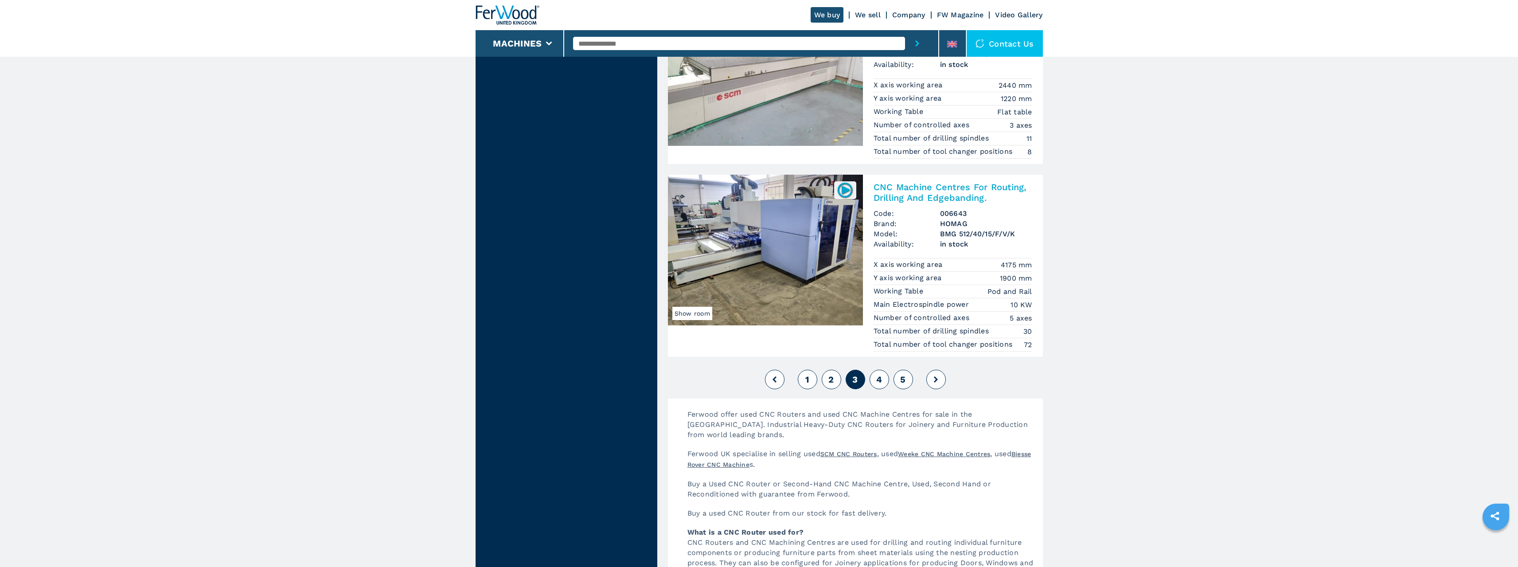
click at [880, 379] on span "4" at bounding box center [879, 379] width 6 height 11
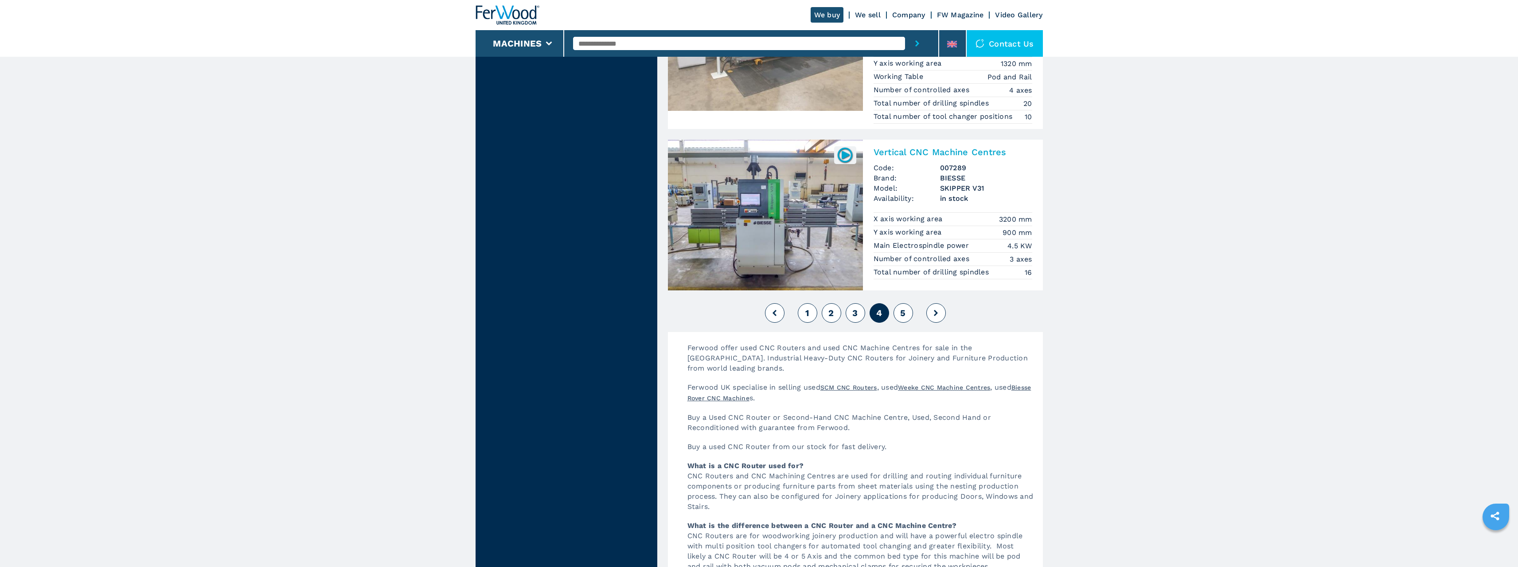
scroll to position [2171, 0]
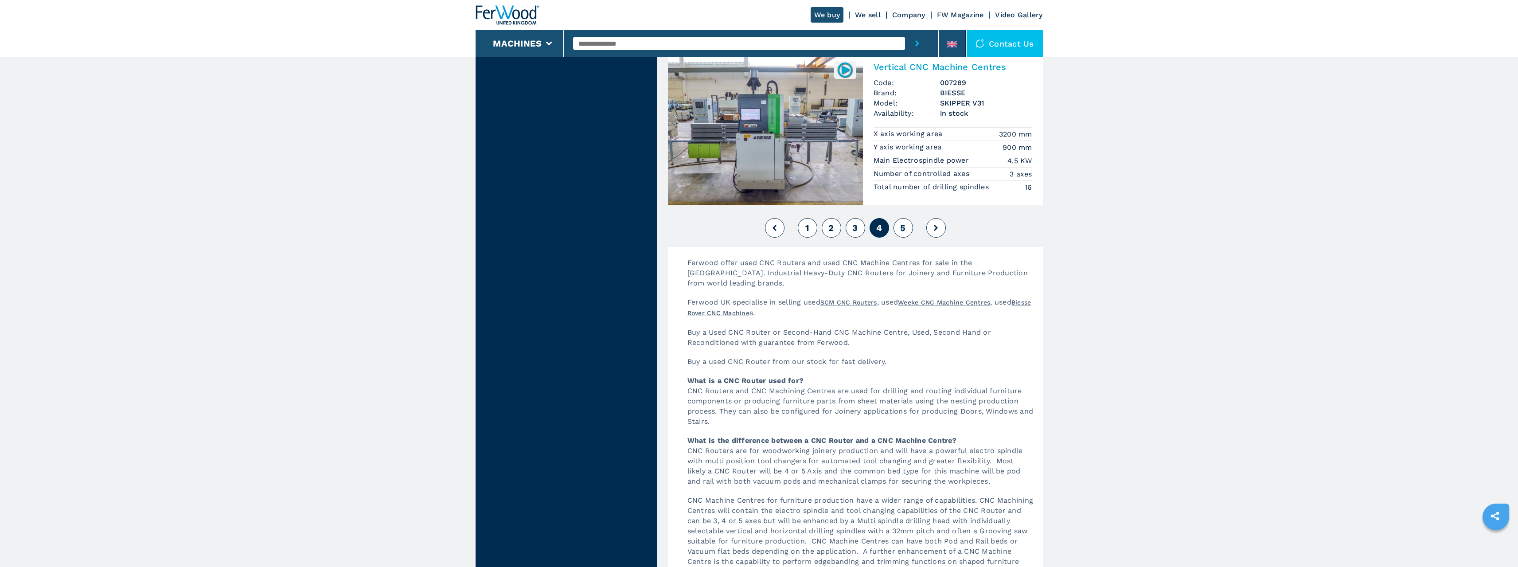
click at [902, 229] on span "5" at bounding box center [902, 227] width 5 height 11
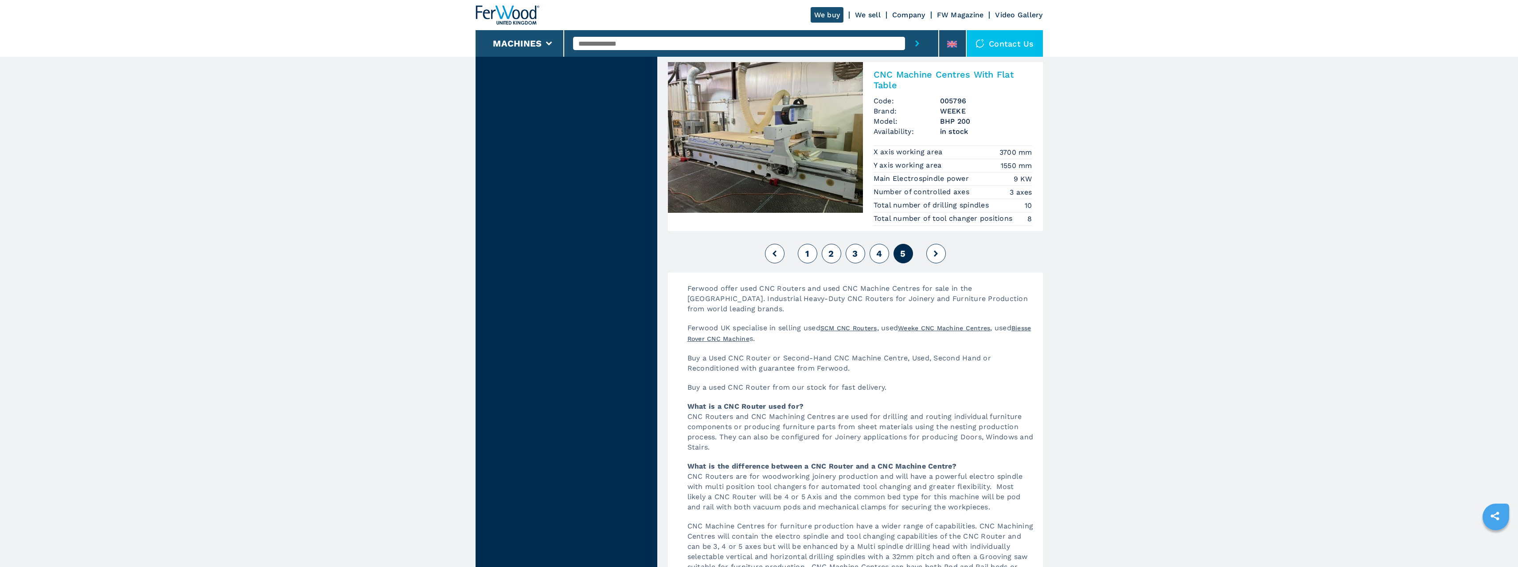
scroll to position [1905, 0]
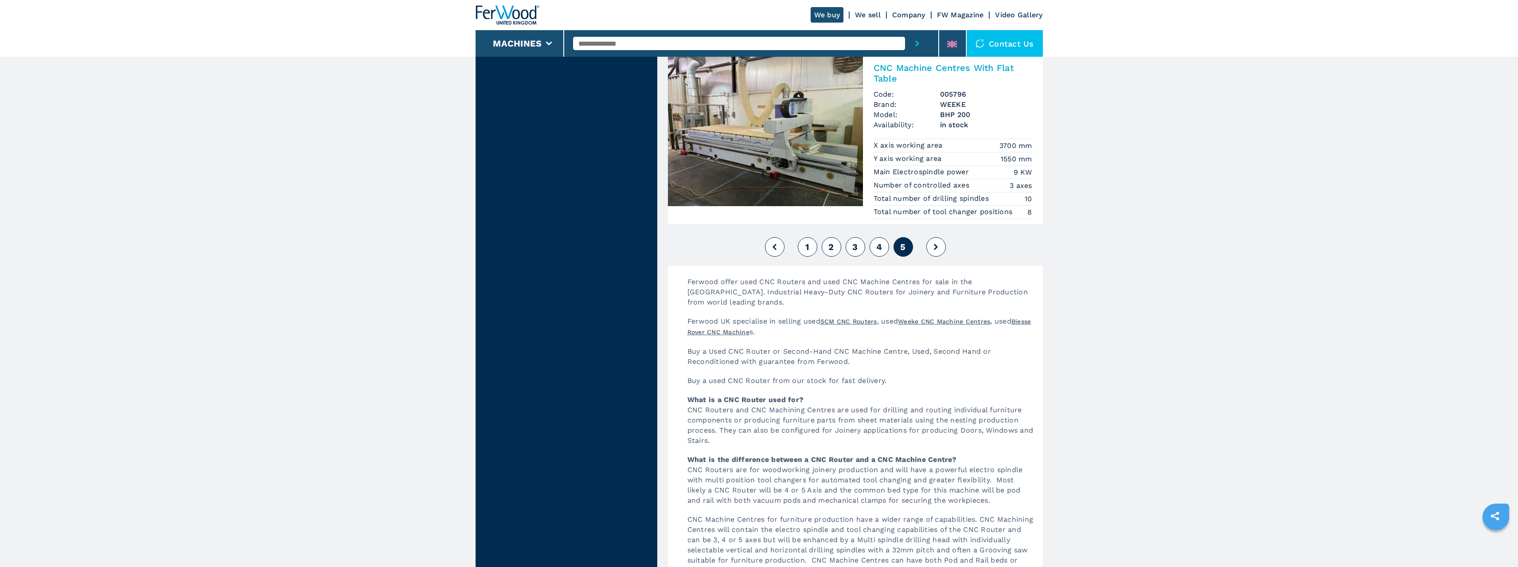
click at [933, 246] on button at bounding box center [935, 246] width 19 height 19
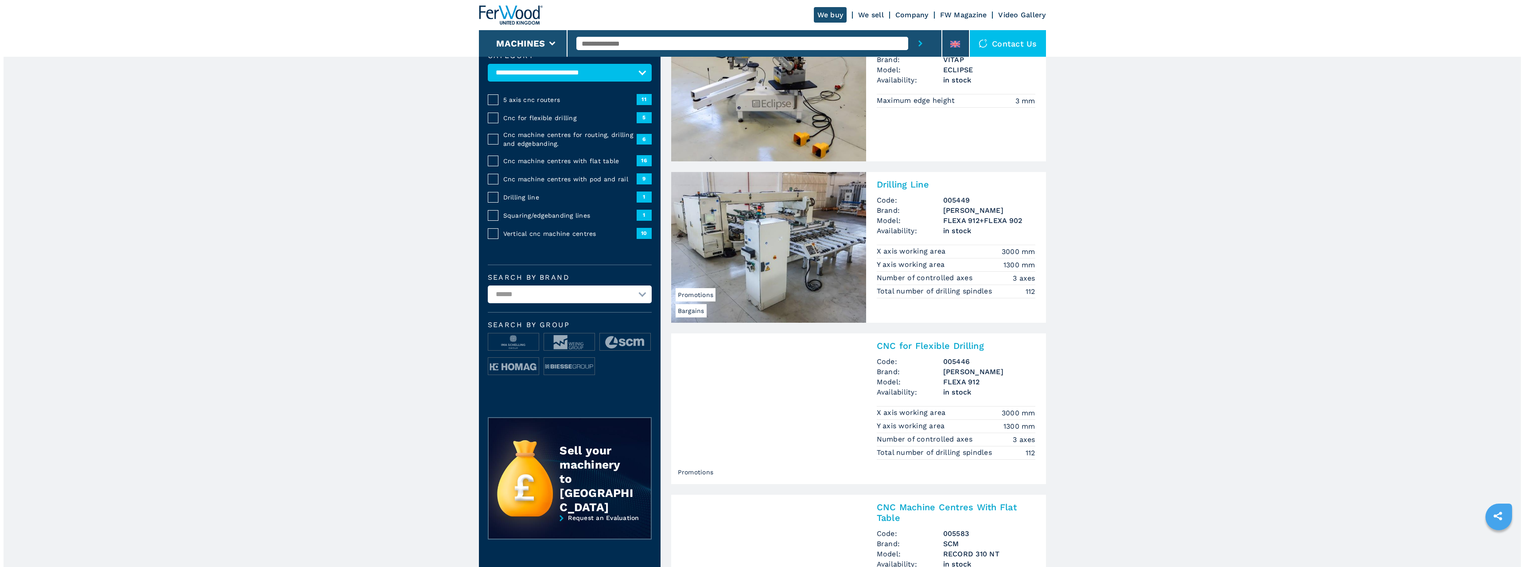
scroll to position [0, 0]
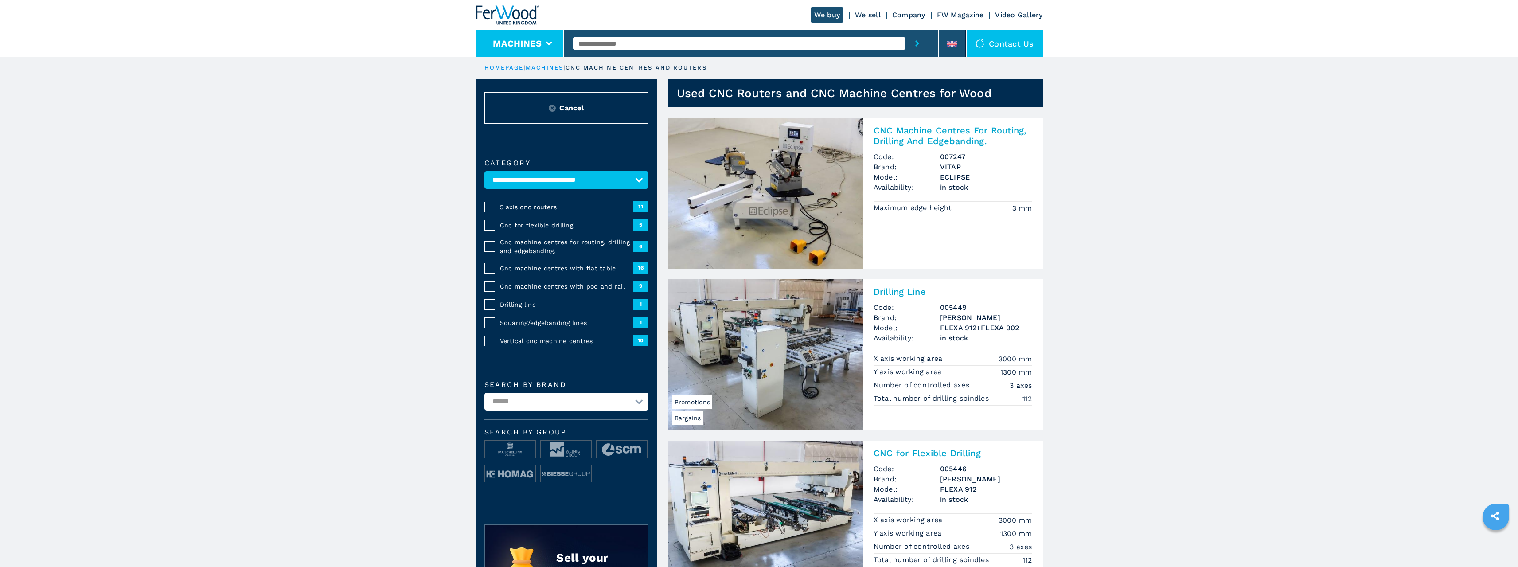
click at [540, 42] on button "Machines" at bounding box center [517, 43] width 49 height 11
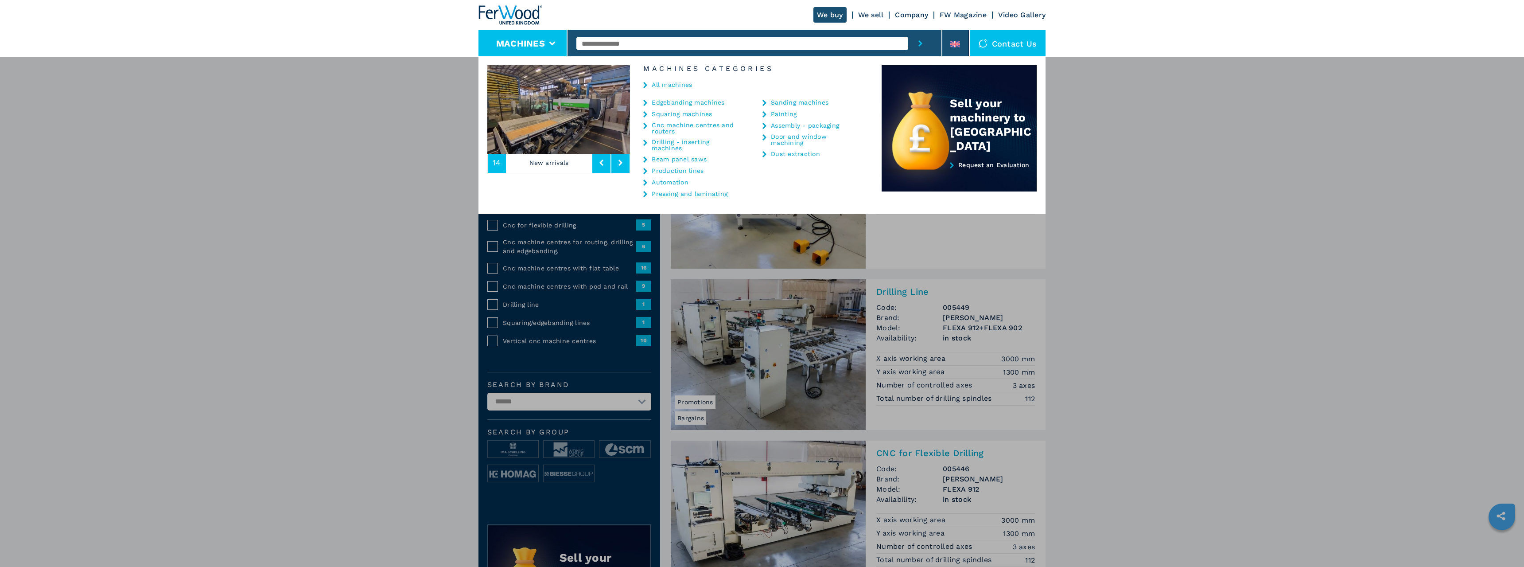
click at [792, 105] on link "Sanding machines" at bounding box center [800, 102] width 58 height 6
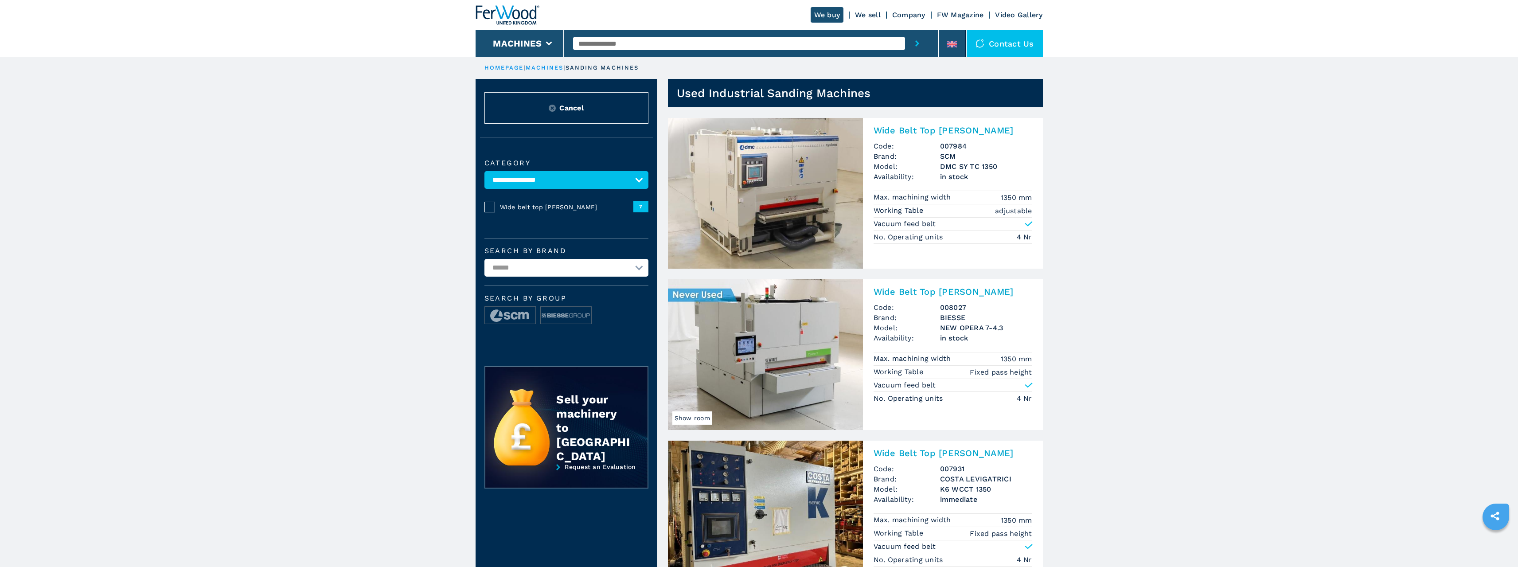
click at [781, 39] on input "text" at bounding box center [739, 43] width 332 height 13
click at [530, 45] on button "Machines" at bounding box center [517, 43] width 49 height 11
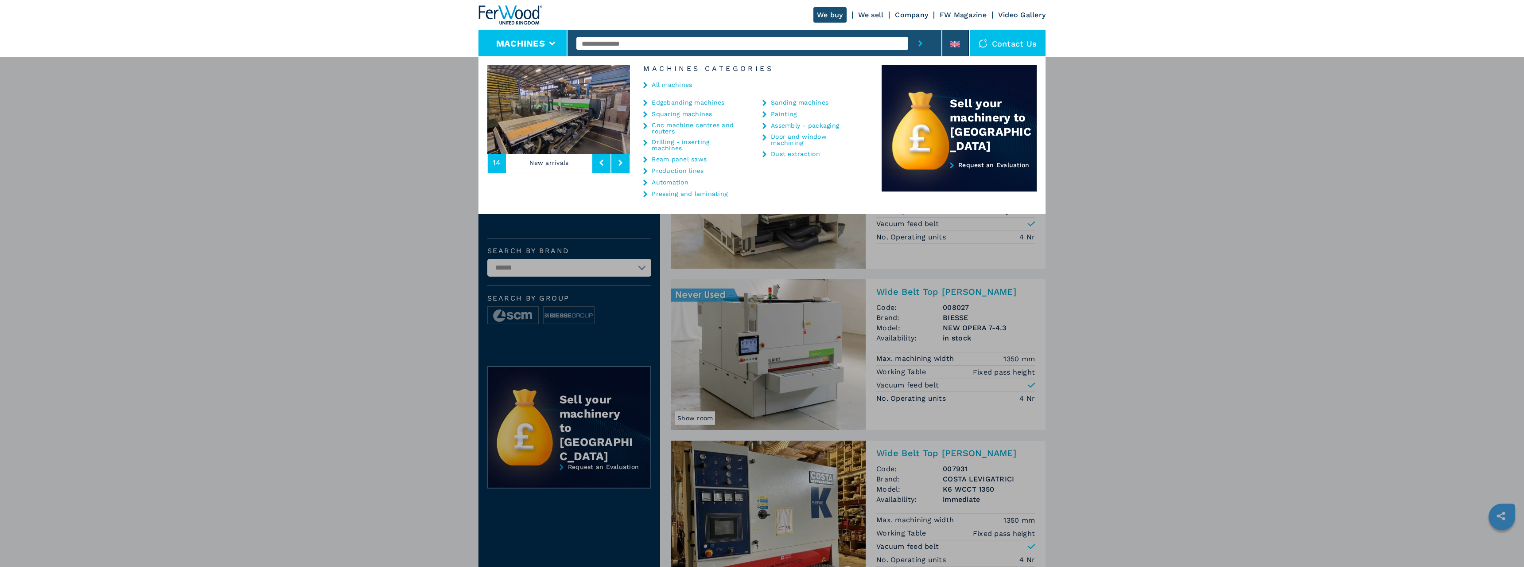
click at [674, 159] on link "Beam panel saws" at bounding box center [679, 159] width 55 height 6
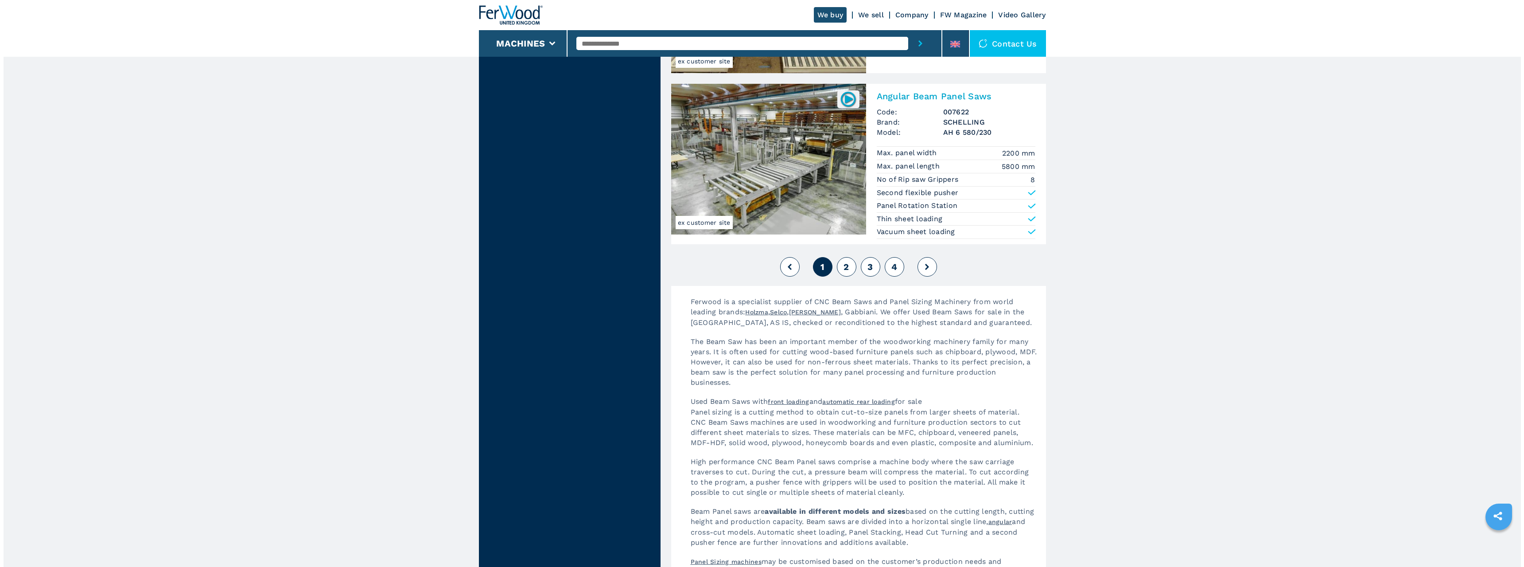
scroll to position [1950, 0]
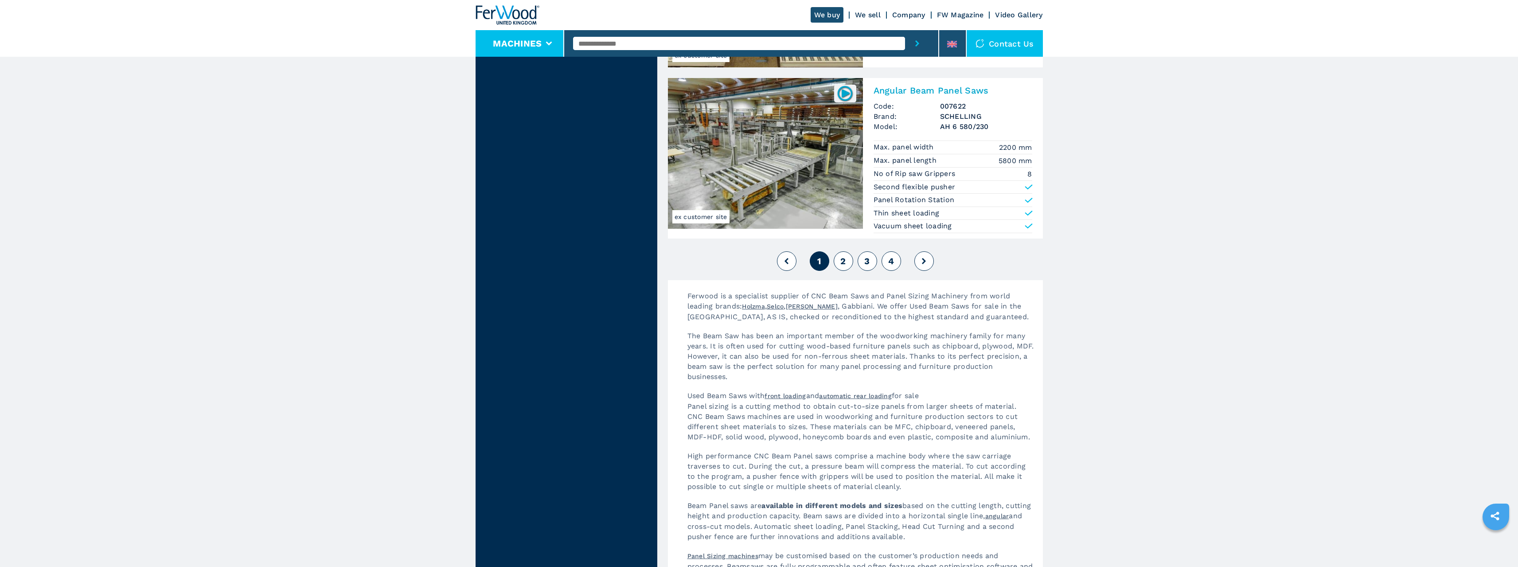
click at [530, 43] on button "Machines" at bounding box center [517, 43] width 49 height 11
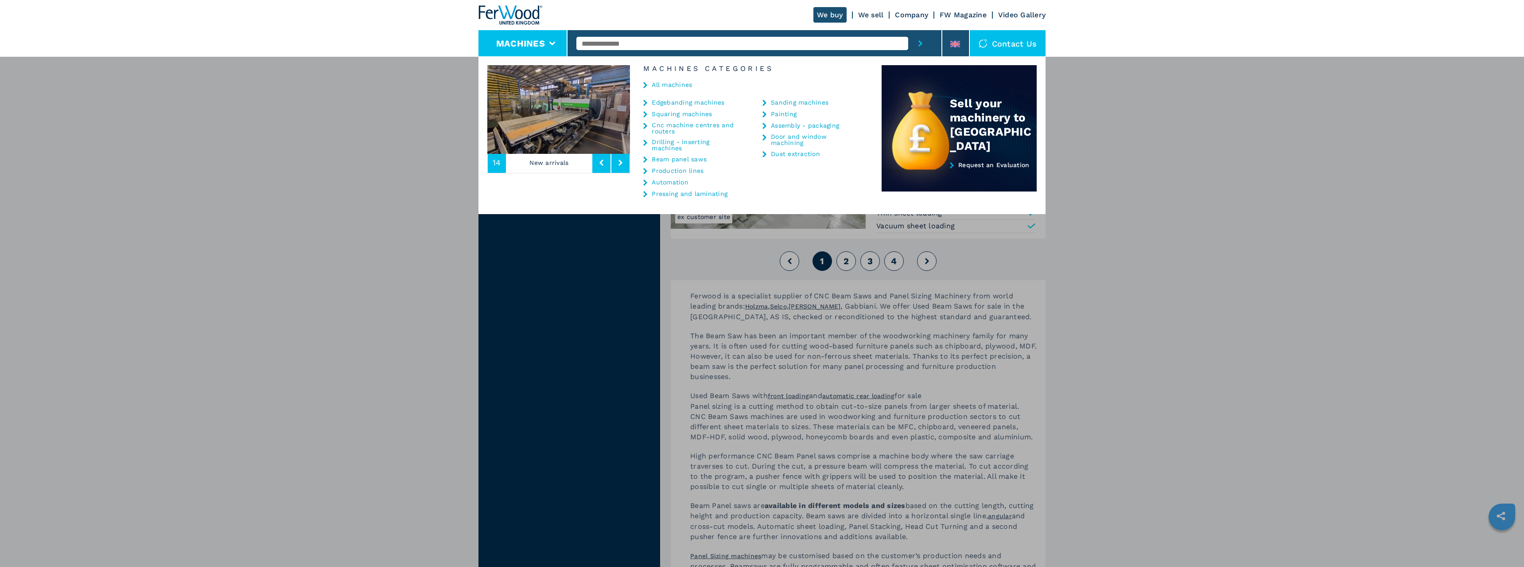
click at [688, 171] on link "Production lines" at bounding box center [678, 170] width 52 height 6
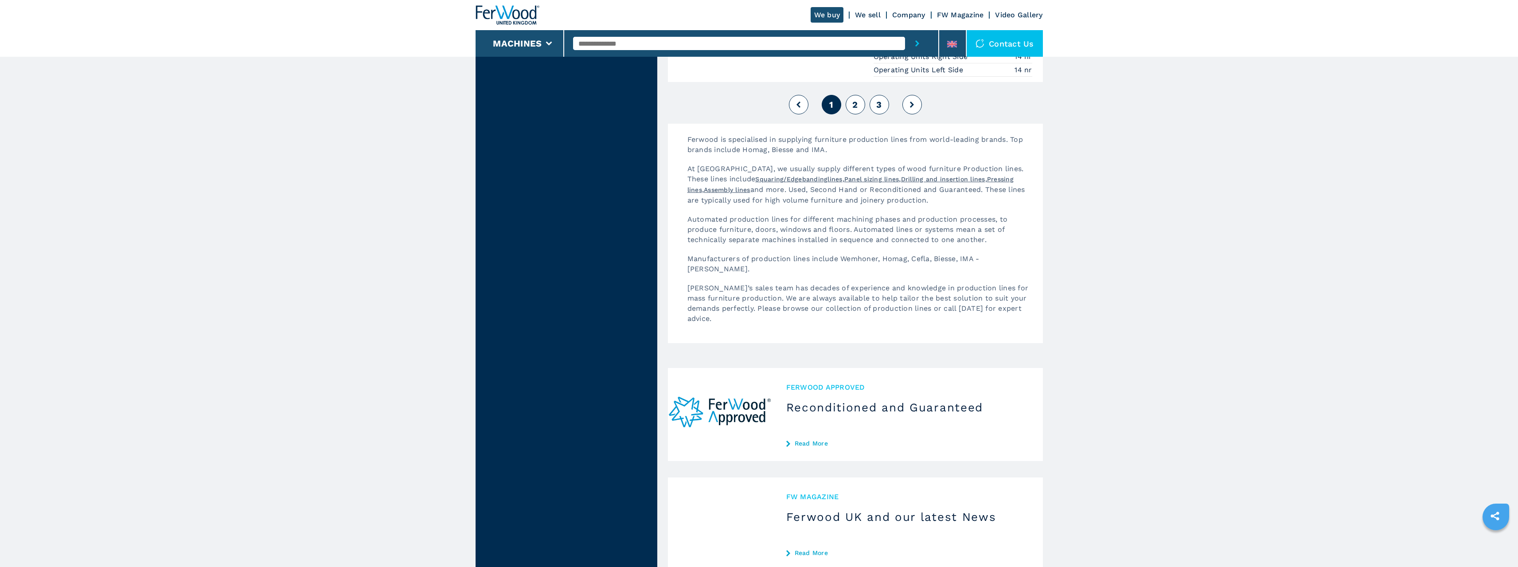
scroll to position [2216, 0]
